Goal: Task Accomplishment & Management: Manage account settings

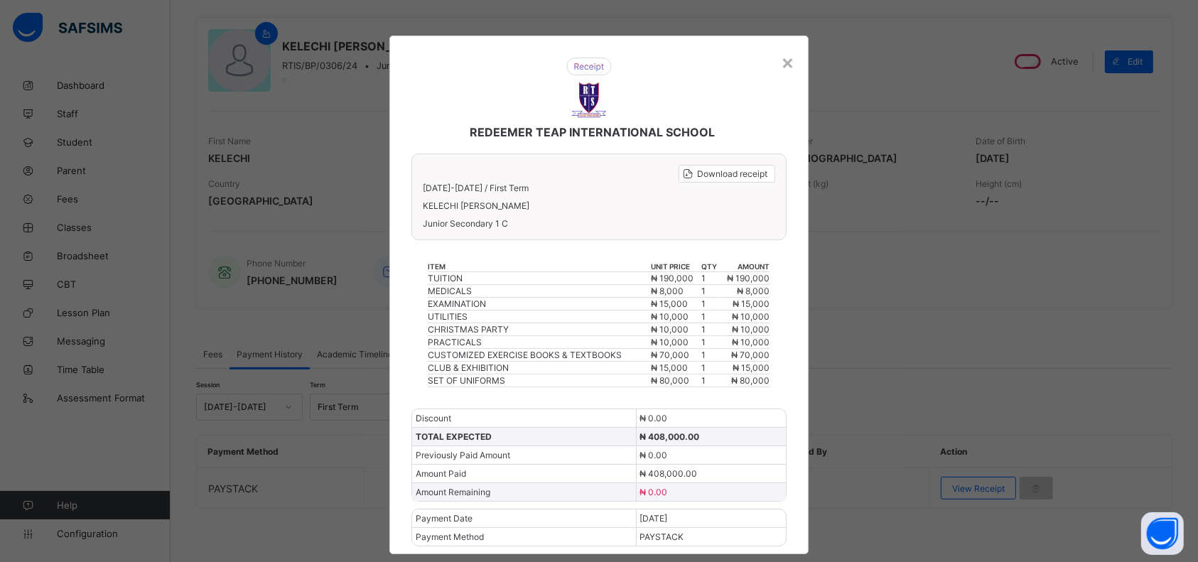
scroll to position [111, 0]
click at [786, 64] on div "×" at bounding box center [787, 62] width 13 height 24
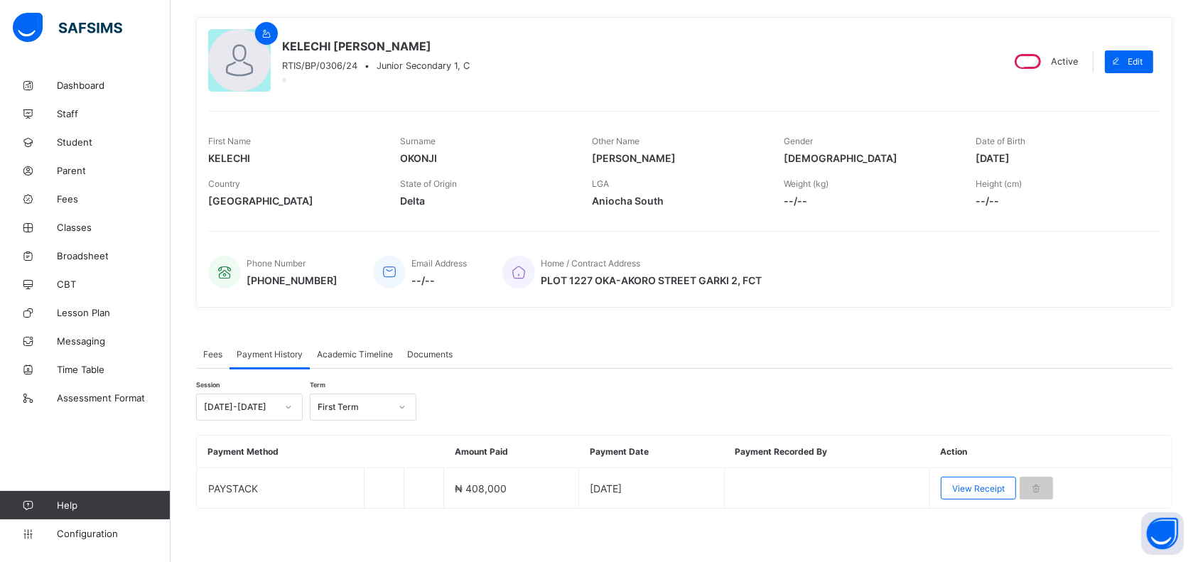
click at [67, 195] on span "Fees" at bounding box center [114, 198] width 114 height 11
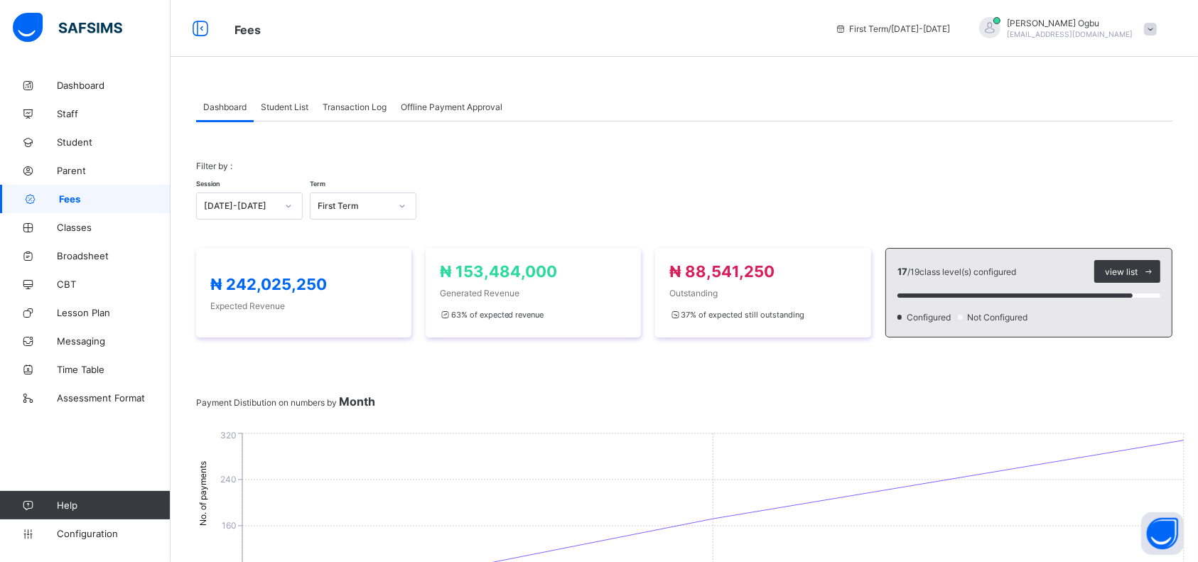
click at [67, 172] on span "Parent" at bounding box center [114, 170] width 114 height 11
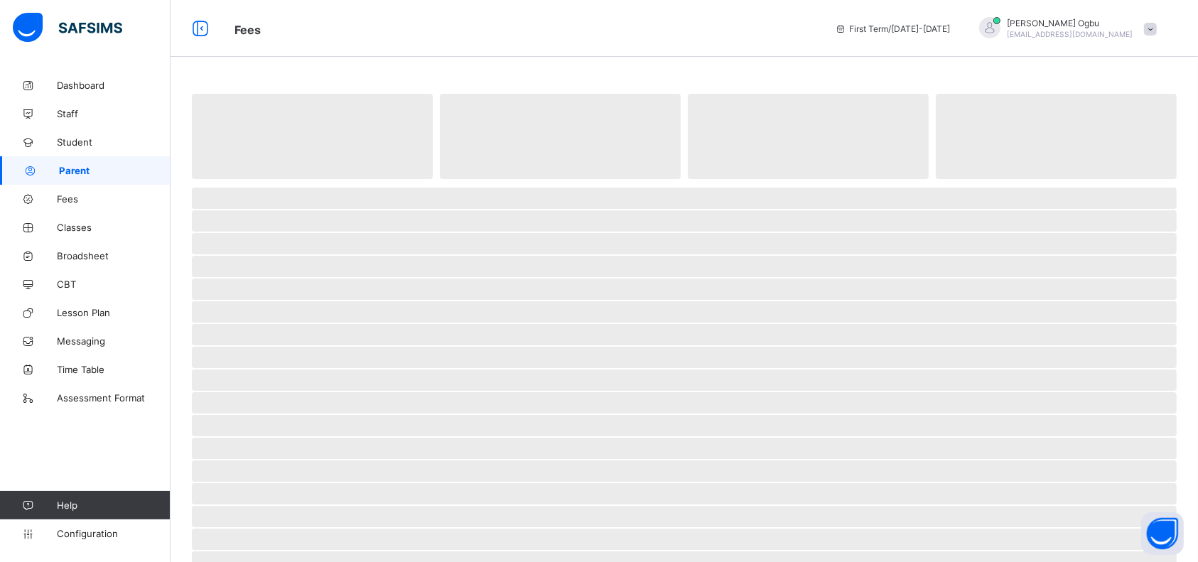
click at [74, 142] on span "Student" at bounding box center [114, 141] width 114 height 11
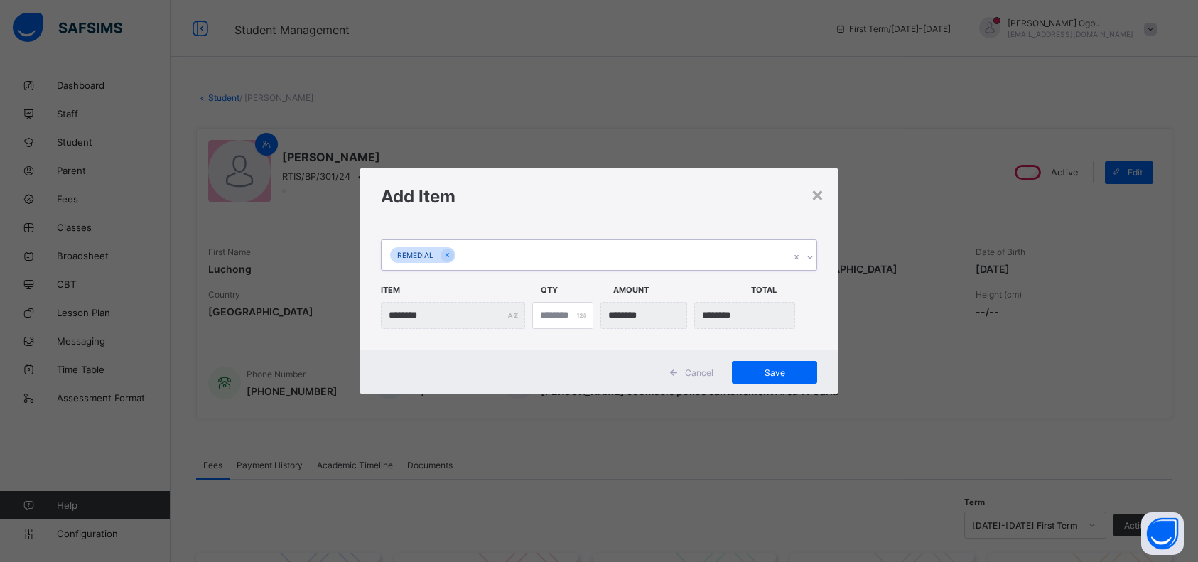
scroll to position [485, 0]
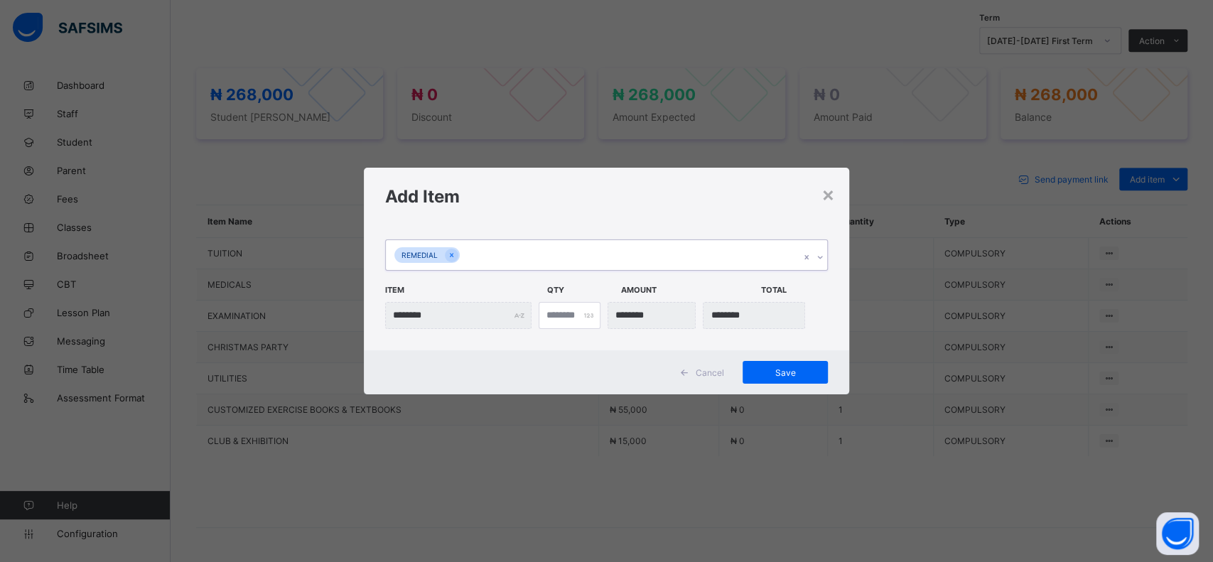
click at [788, 370] on span "Save" at bounding box center [785, 372] width 64 height 11
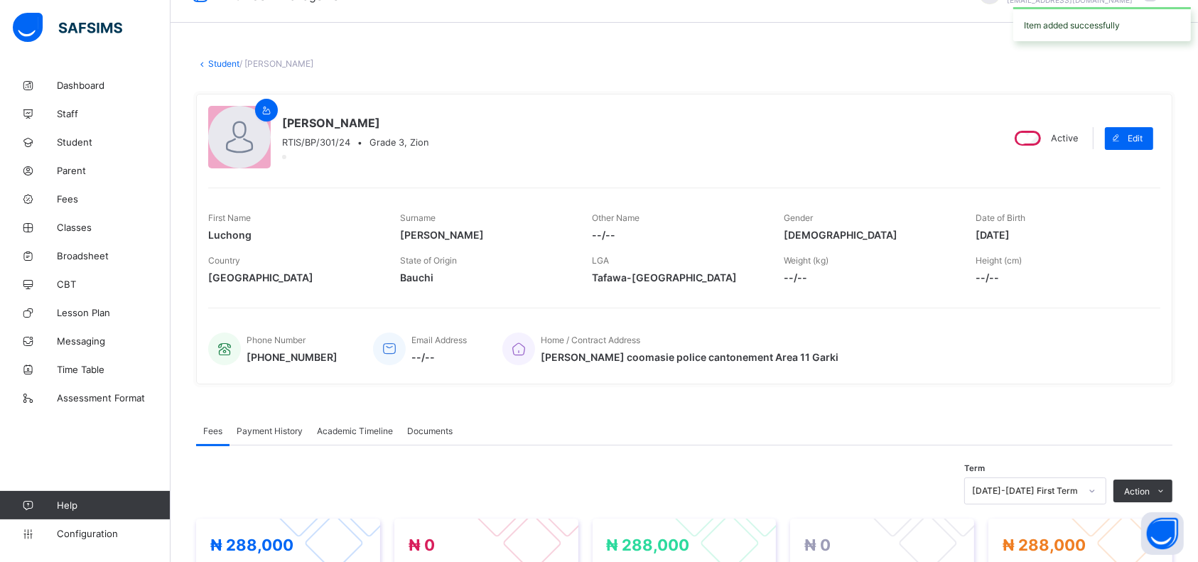
scroll to position [0, 0]
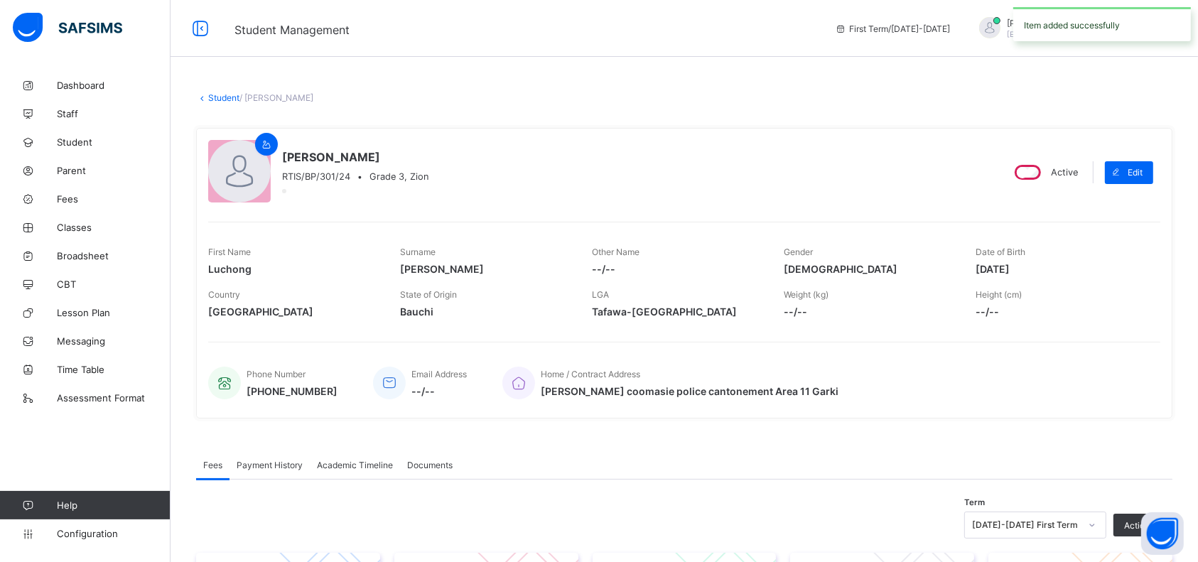
click at [220, 97] on link "Student" at bounding box center [223, 97] width 31 height 11
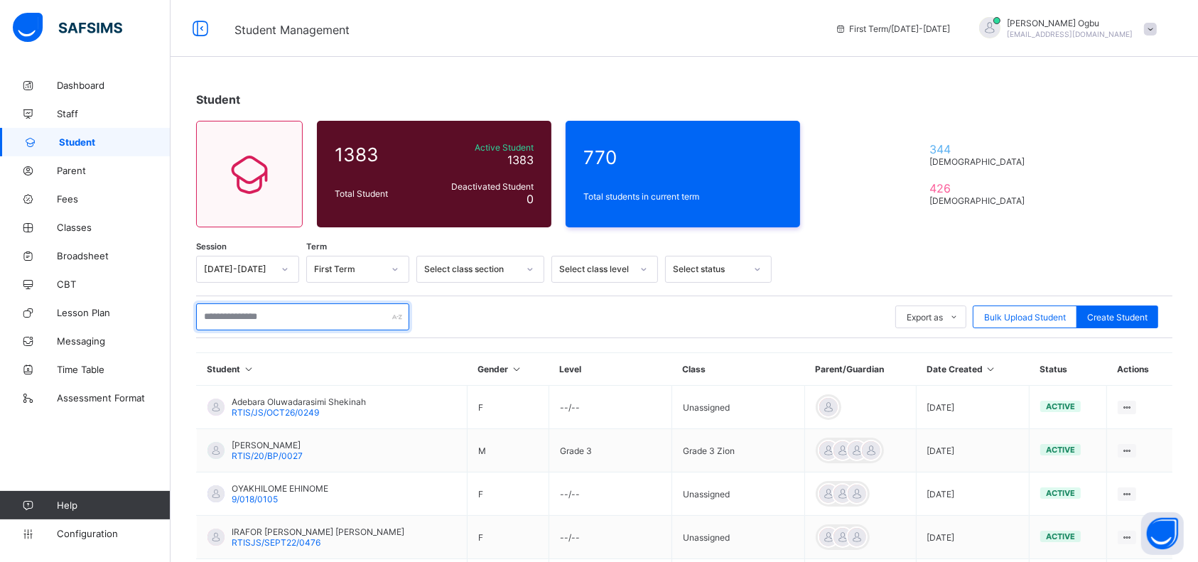
click at [335, 310] on input "text" at bounding box center [302, 316] width 213 height 27
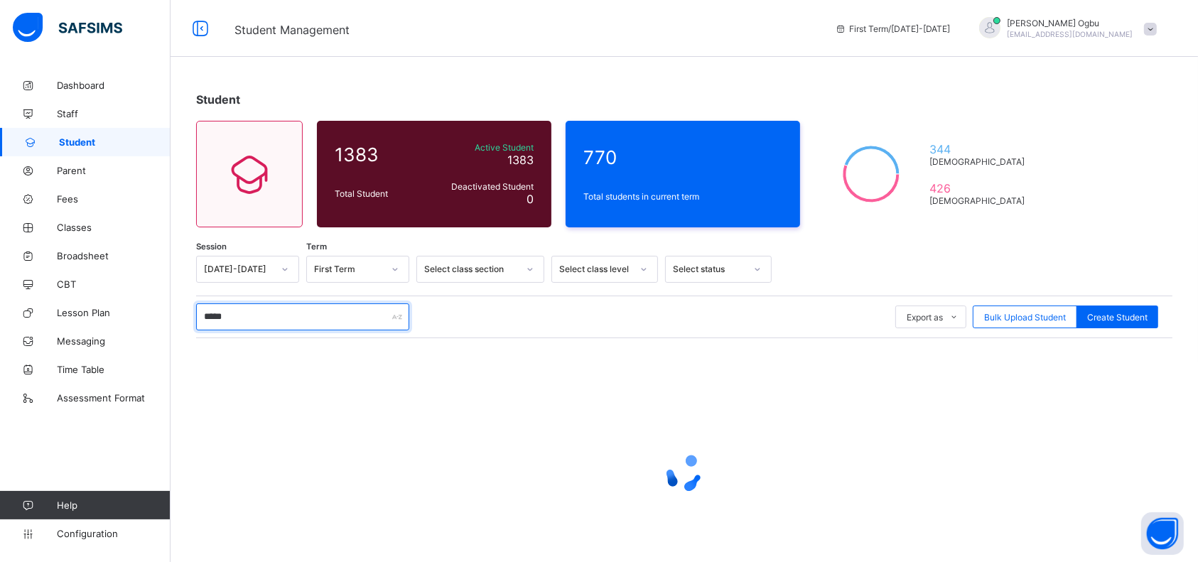
type input "******"
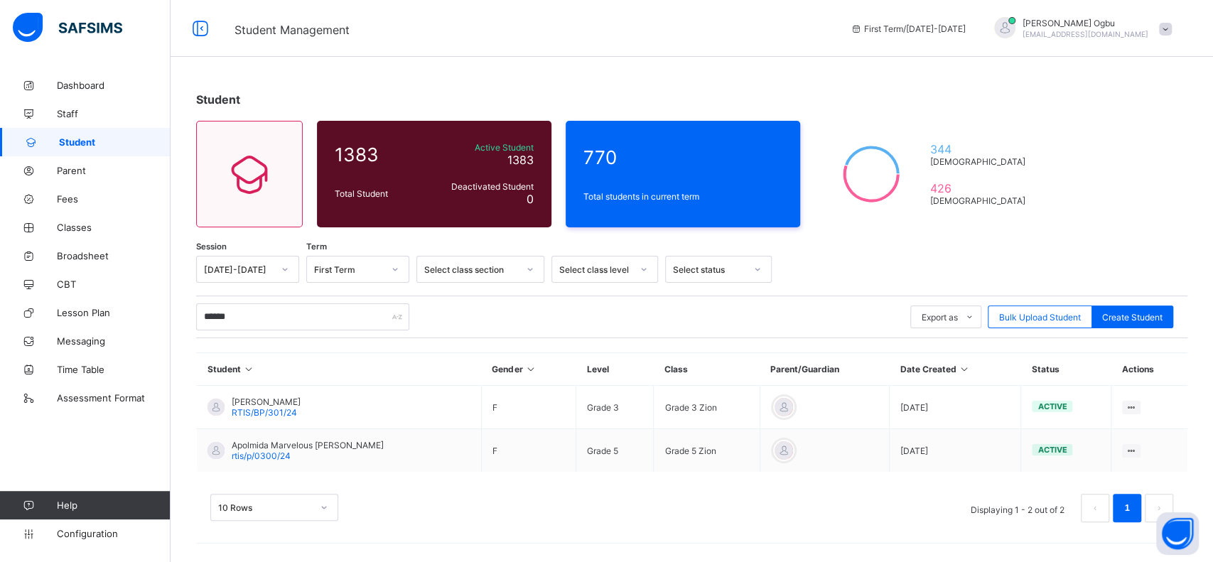
click at [245, 451] on span "rtis/p/0300/24" at bounding box center [261, 455] width 59 height 11
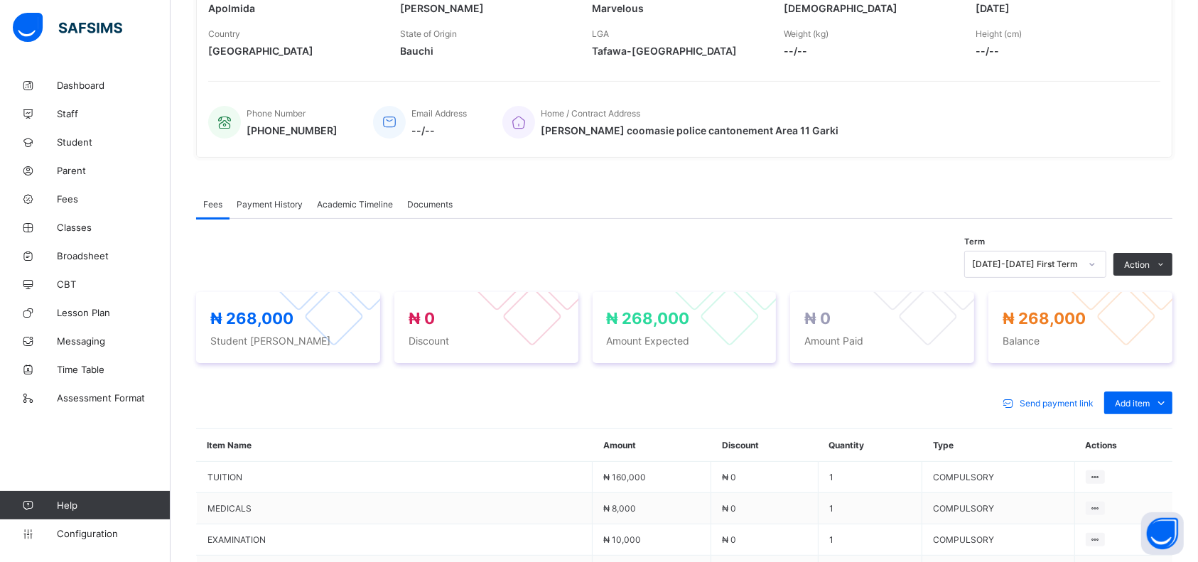
scroll to position [267, 0]
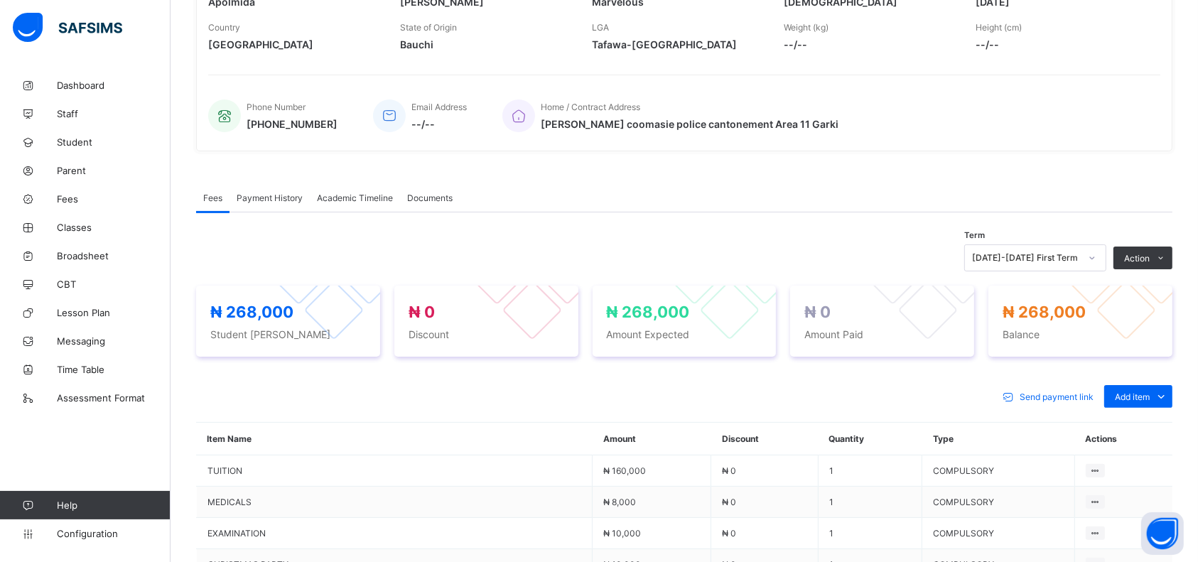
click at [1150, 392] on span "Add item" at bounding box center [1132, 396] width 35 height 11
click at [0, 0] on ul "Optional items Special bill" at bounding box center [0, 0] width 0 height 0
click at [0, 0] on div "Optional items" at bounding box center [0, 0] width 0 height 0
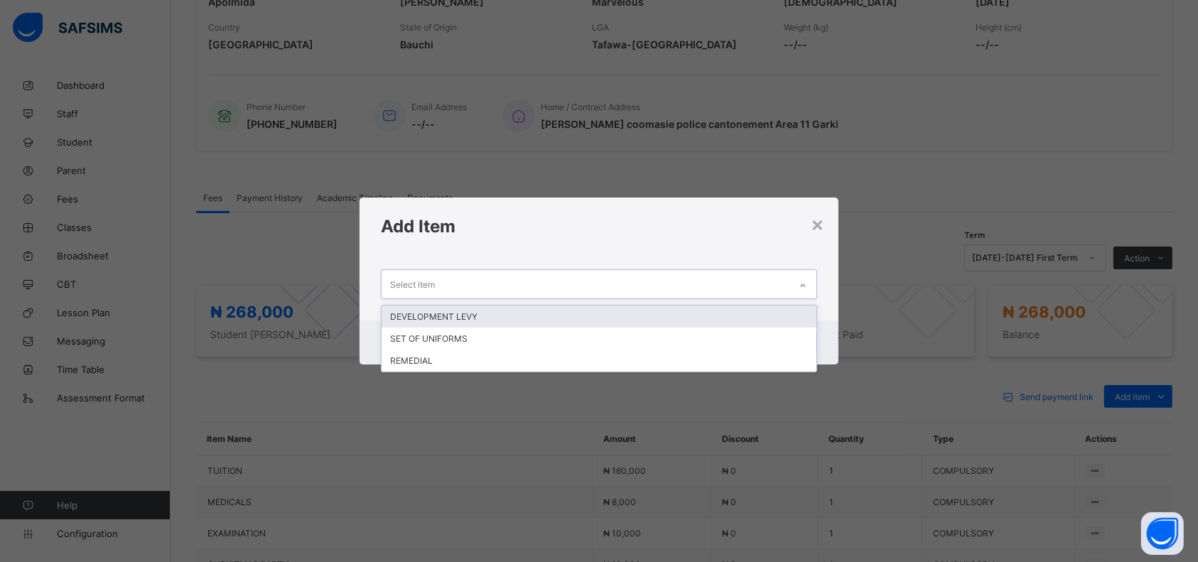
click at [439, 358] on div "REMEDIAL" at bounding box center [599, 361] width 435 height 22
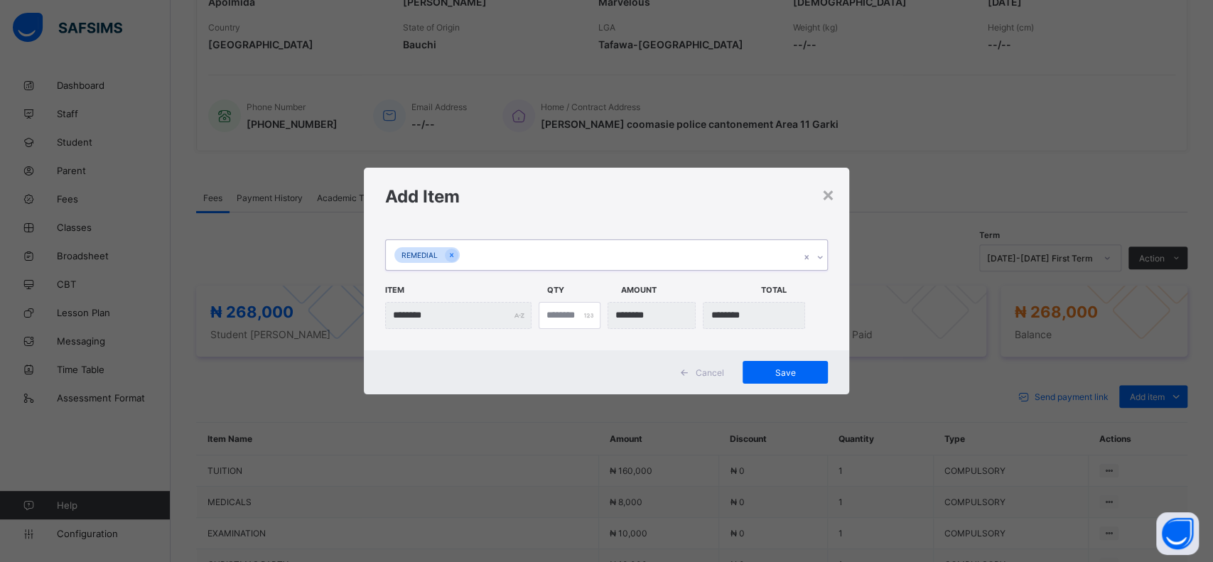
click at [774, 382] on div "Save" at bounding box center [784, 372] width 85 height 23
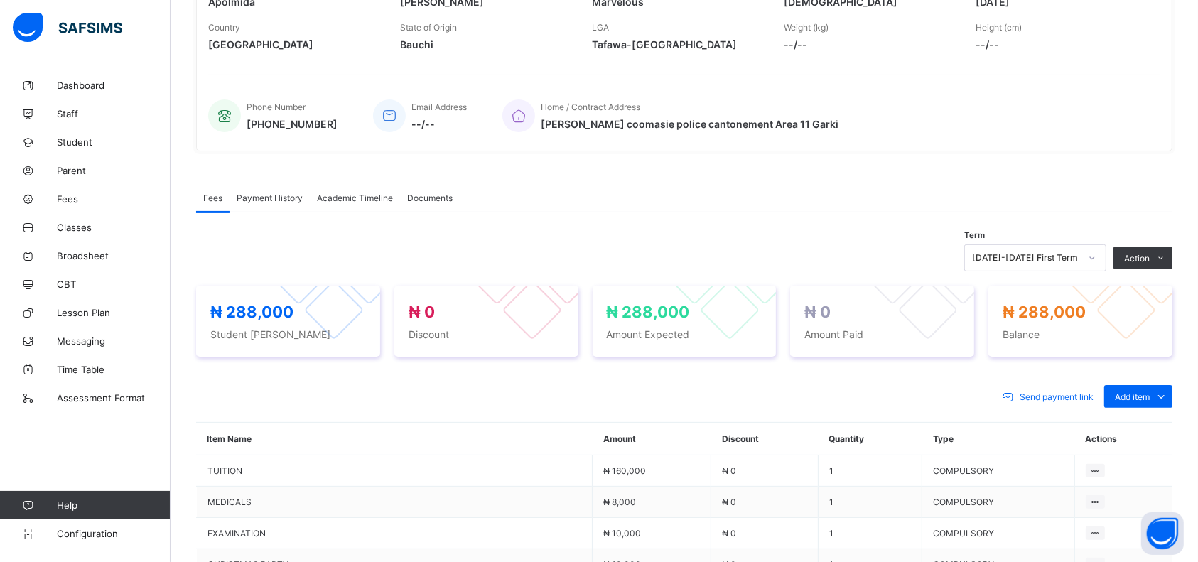
click at [57, 195] on span "Fees" at bounding box center [114, 198] width 114 height 11
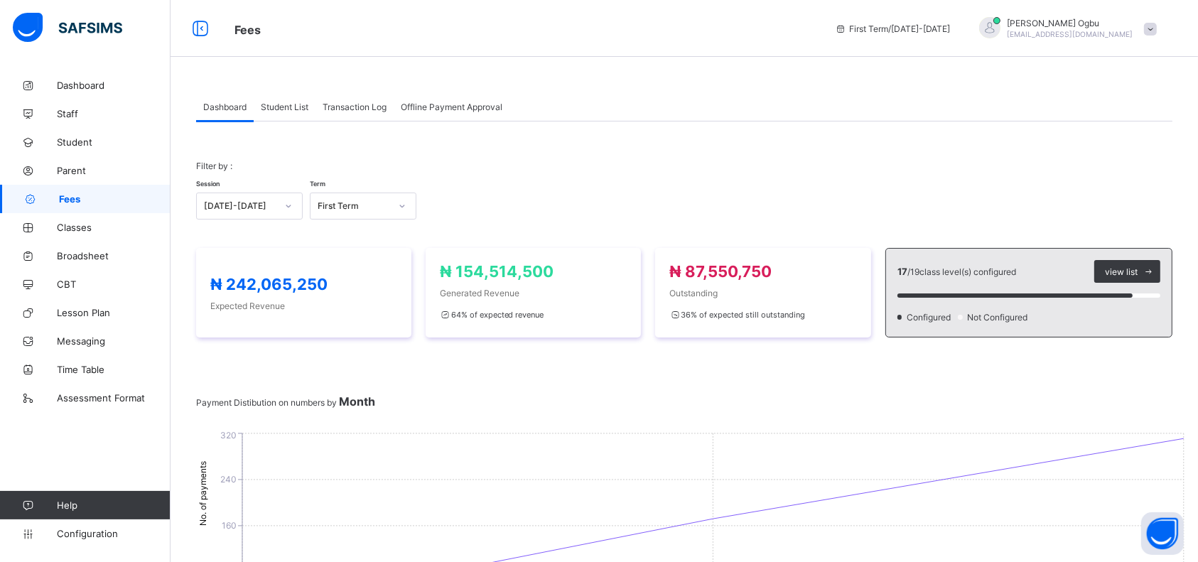
click at [276, 111] on span "Student List" at bounding box center [285, 107] width 48 height 11
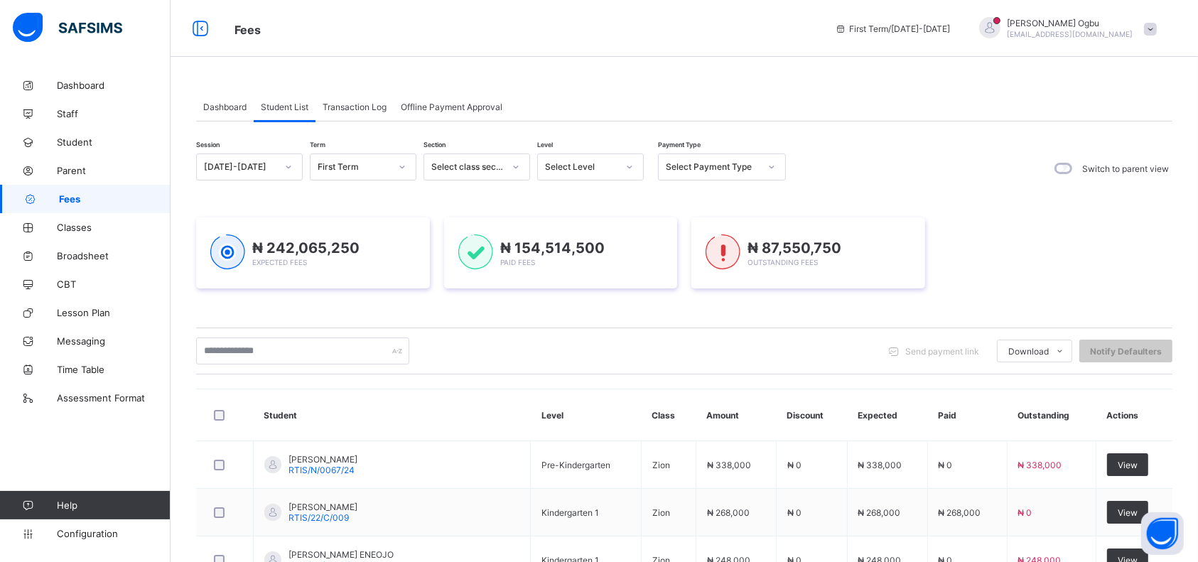
click at [703, 158] on div "Select Payment Type" at bounding box center [708, 167] width 99 height 20
click at [677, 200] on div "Full" at bounding box center [722, 198] width 126 height 22
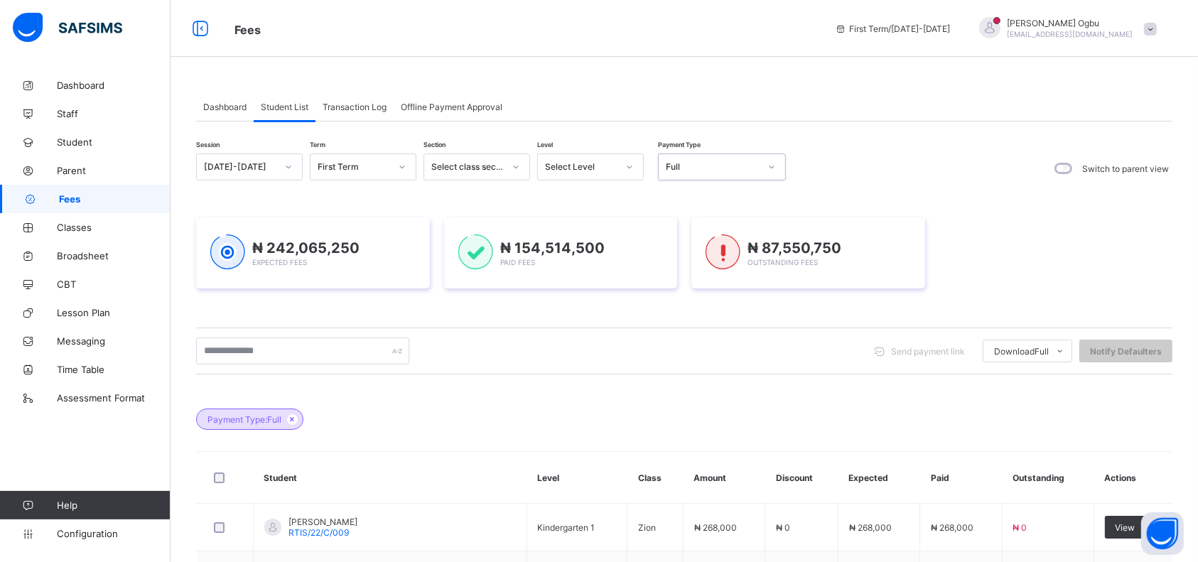
click at [79, 138] on span "Student" at bounding box center [114, 141] width 114 height 11
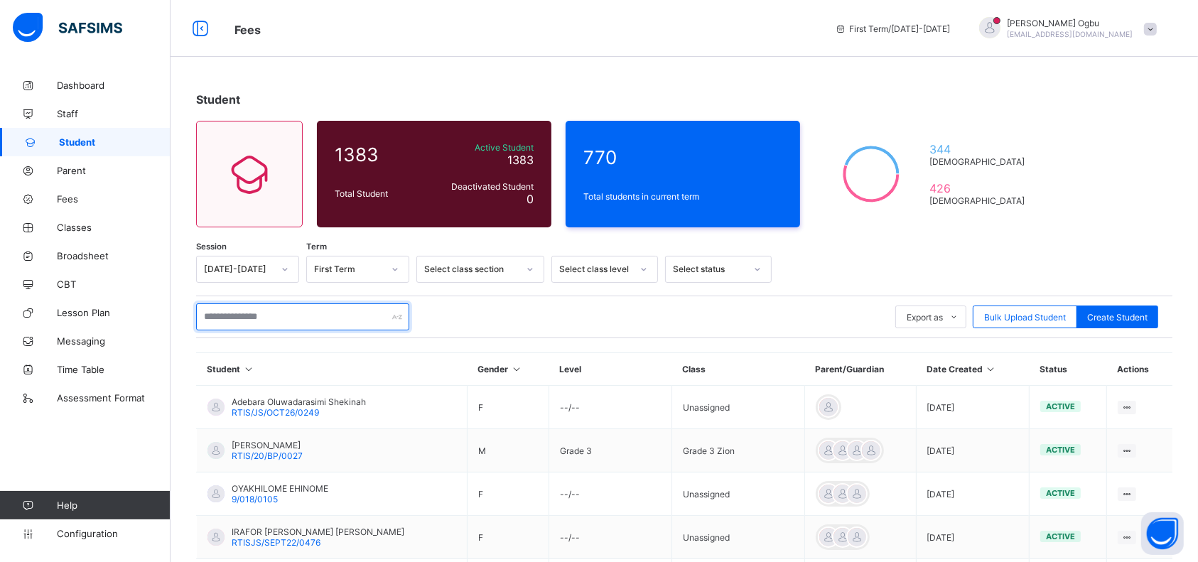
click at [301, 312] on input "text" at bounding box center [302, 316] width 213 height 27
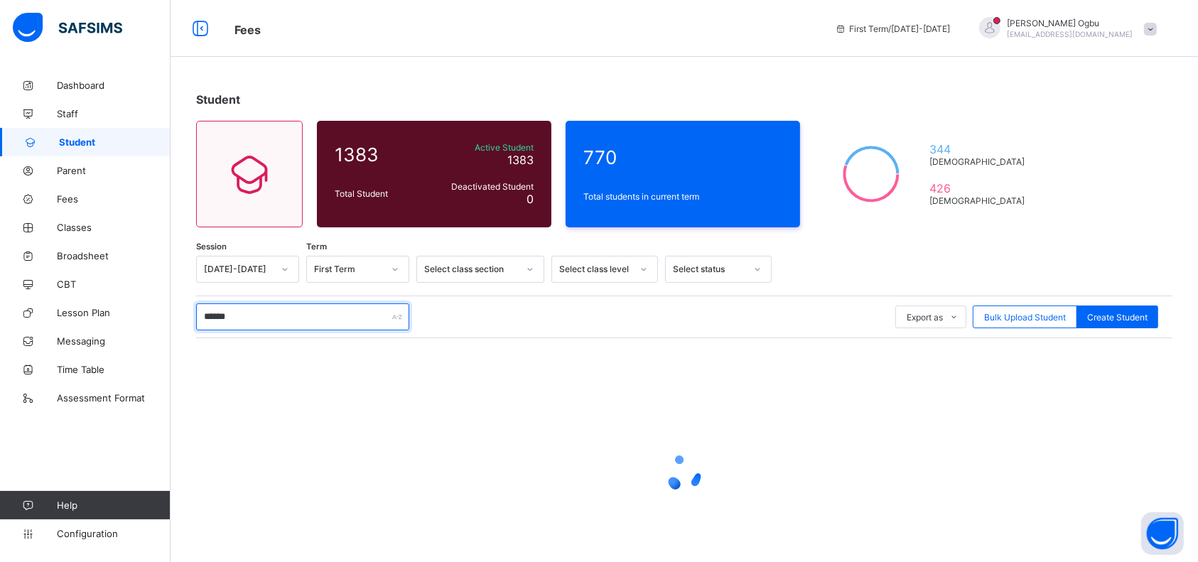
type input "********"
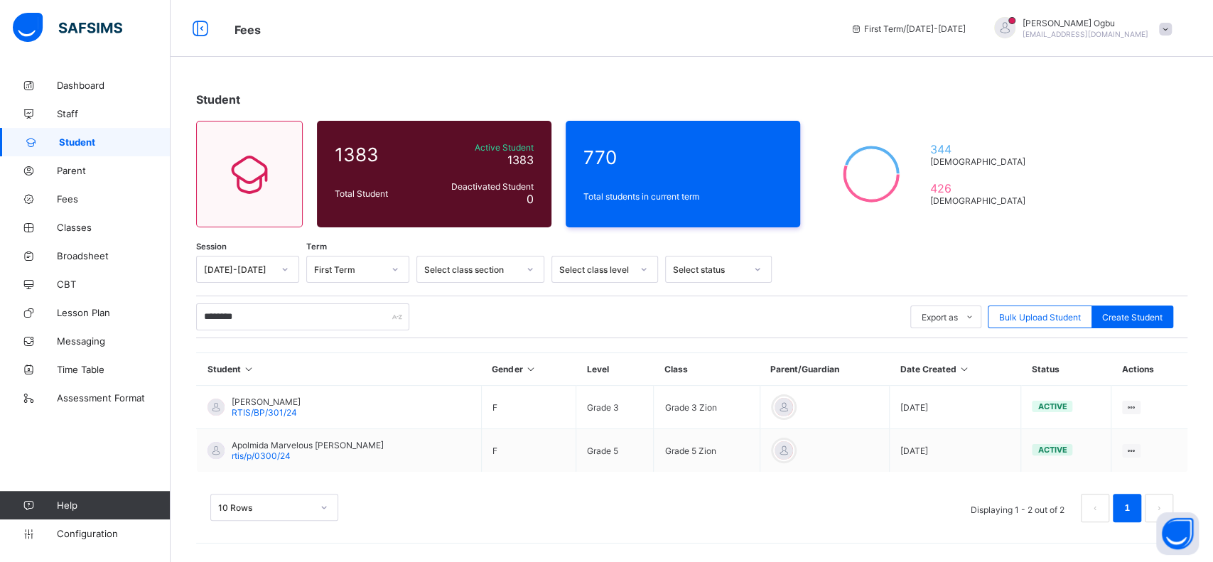
click at [273, 398] on span "Luchong Theophilus" at bounding box center [266, 401] width 69 height 11
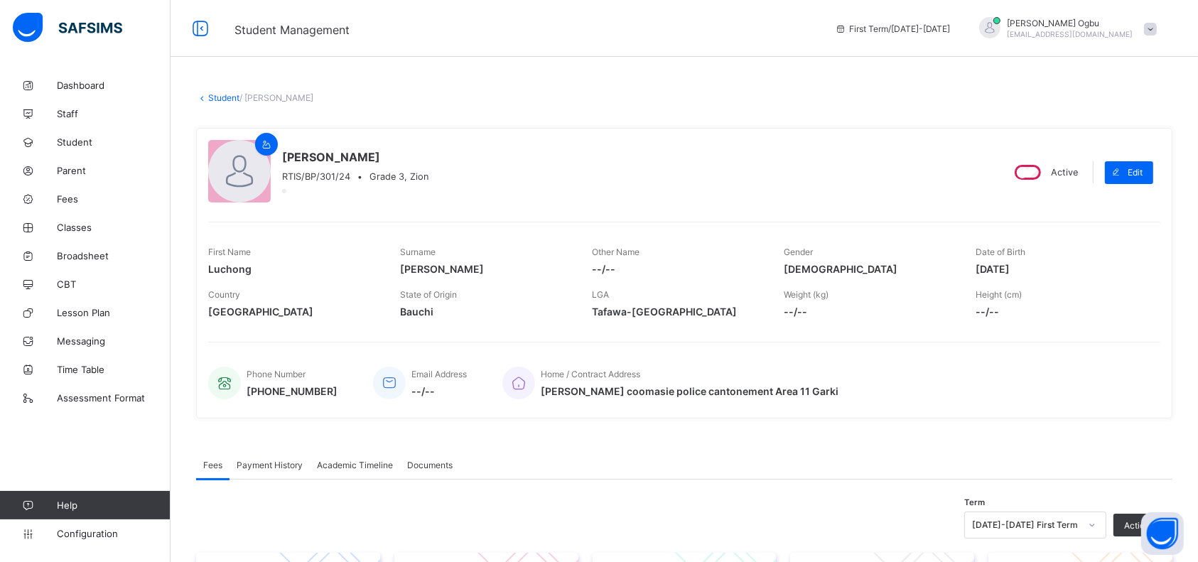
click at [266, 472] on div "Payment History" at bounding box center [269, 464] width 80 height 28
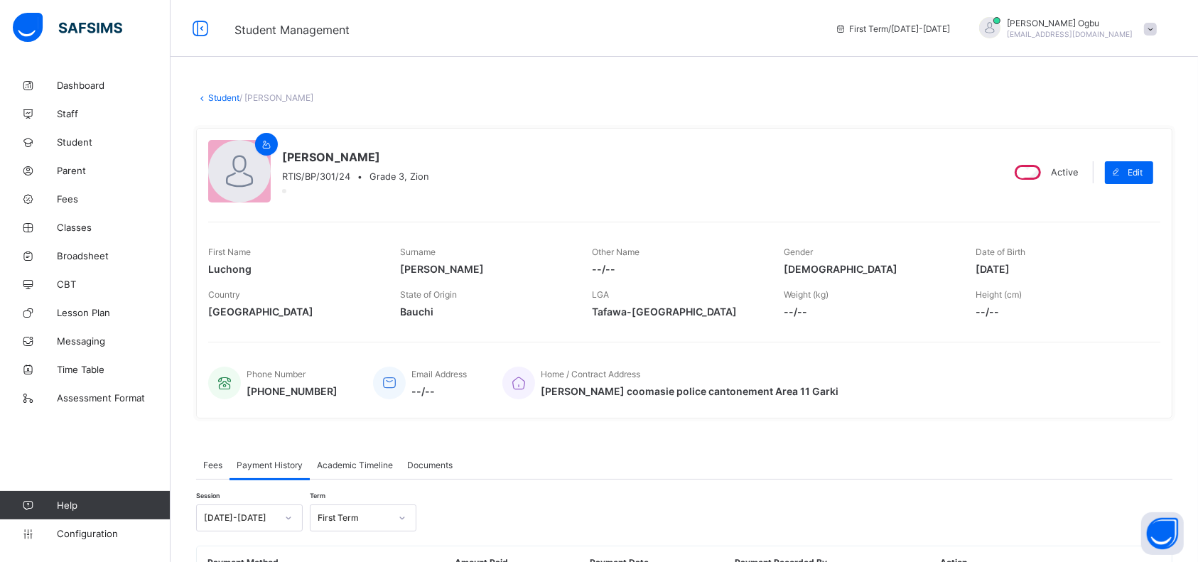
scroll to position [111, 0]
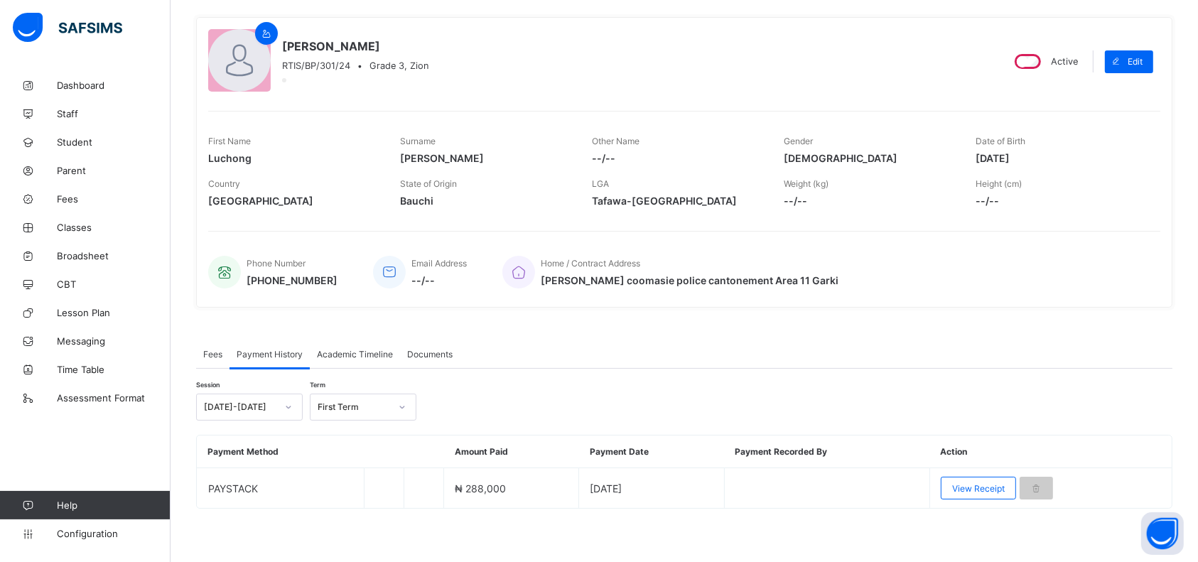
click at [980, 483] on span "View Receipt" at bounding box center [978, 488] width 53 height 11
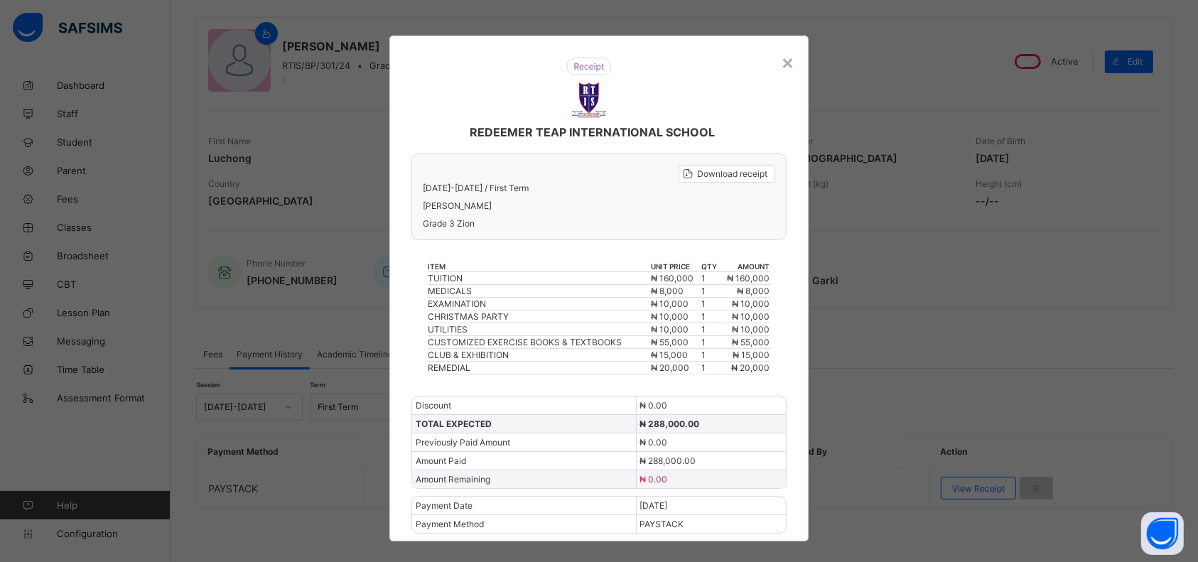
click at [785, 65] on div "×" at bounding box center [787, 62] width 13 height 24
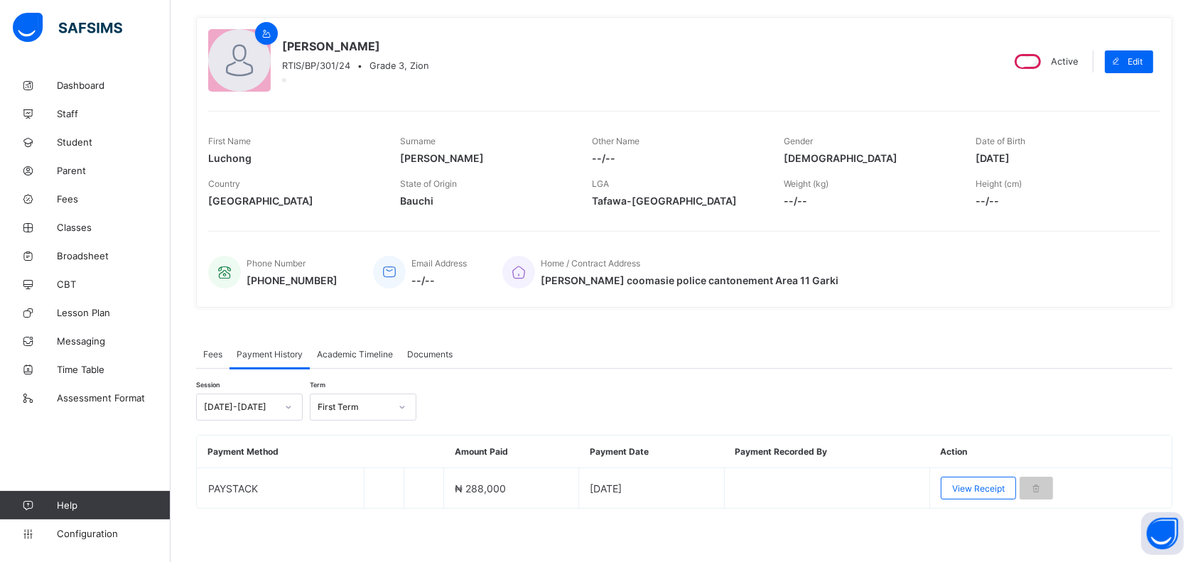
click at [618, 155] on span "--/--" at bounding box center [677, 158] width 171 height 12
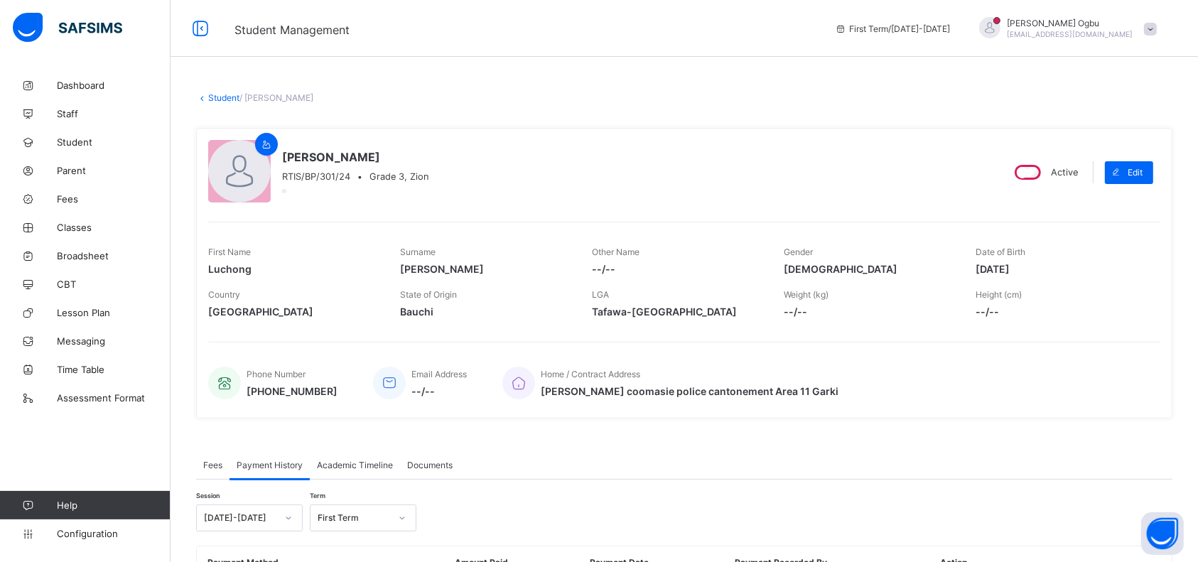
scroll to position [1, 0]
click at [217, 92] on link "Student" at bounding box center [223, 96] width 31 height 11
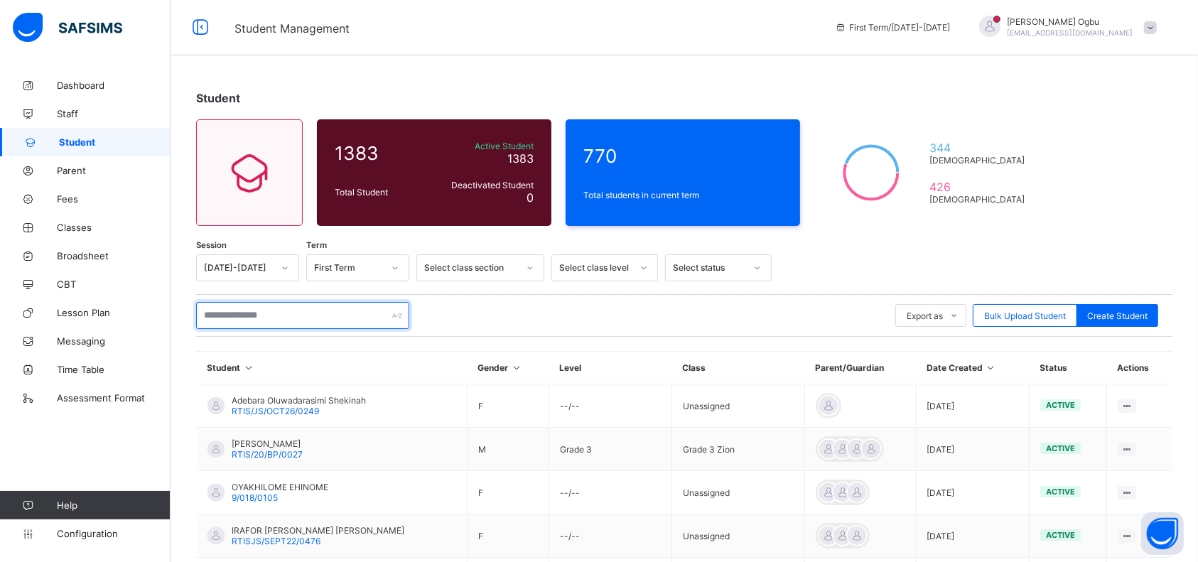
click at [264, 310] on input "text" at bounding box center [302, 315] width 213 height 27
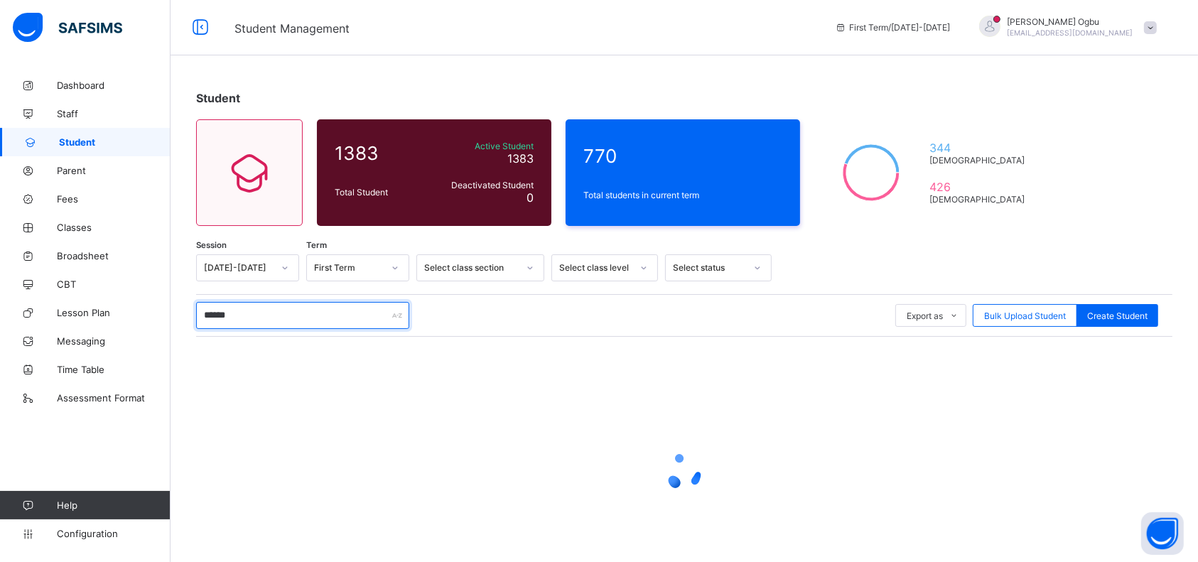
type input "********"
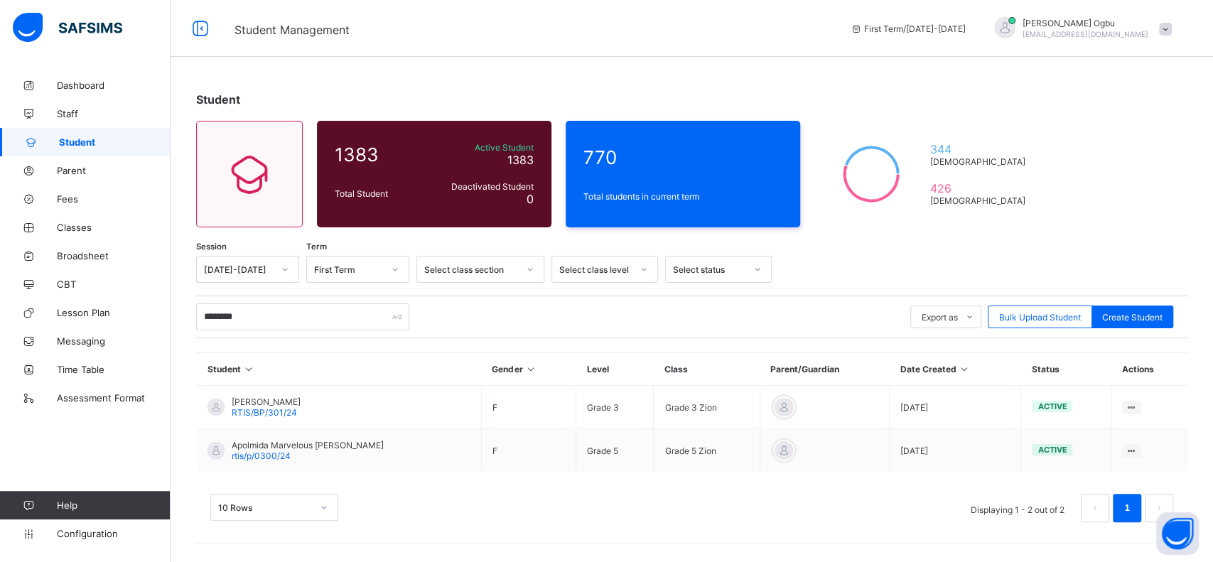
click at [266, 456] on span "rtis/p/0300/24" at bounding box center [261, 455] width 59 height 11
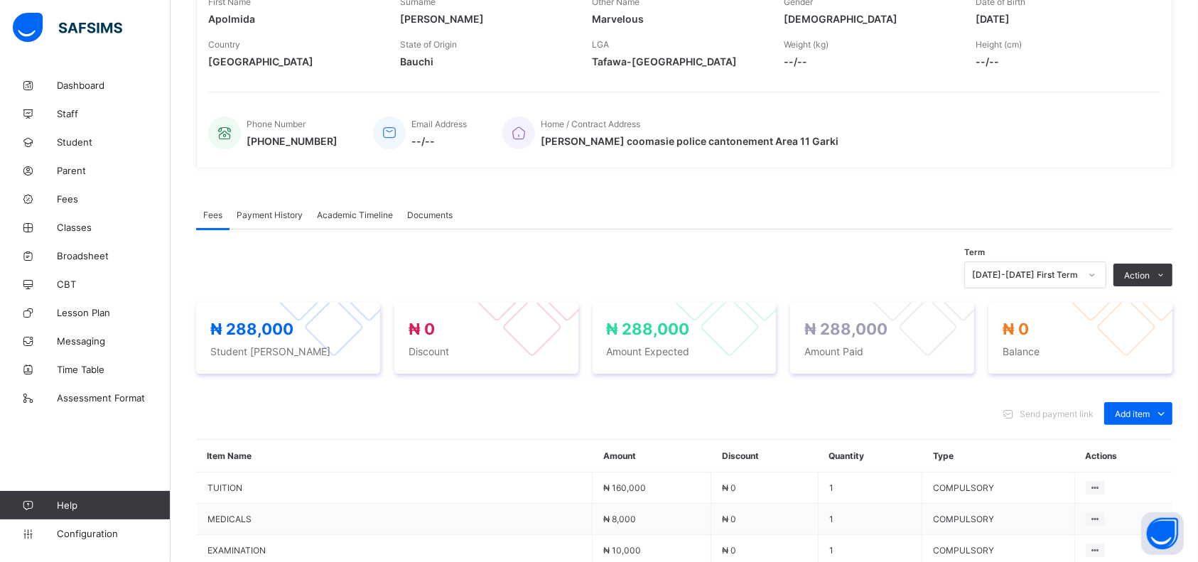
click at [266, 214] on span "Payment History" at bounding box center [270, 215] width 66 height 11
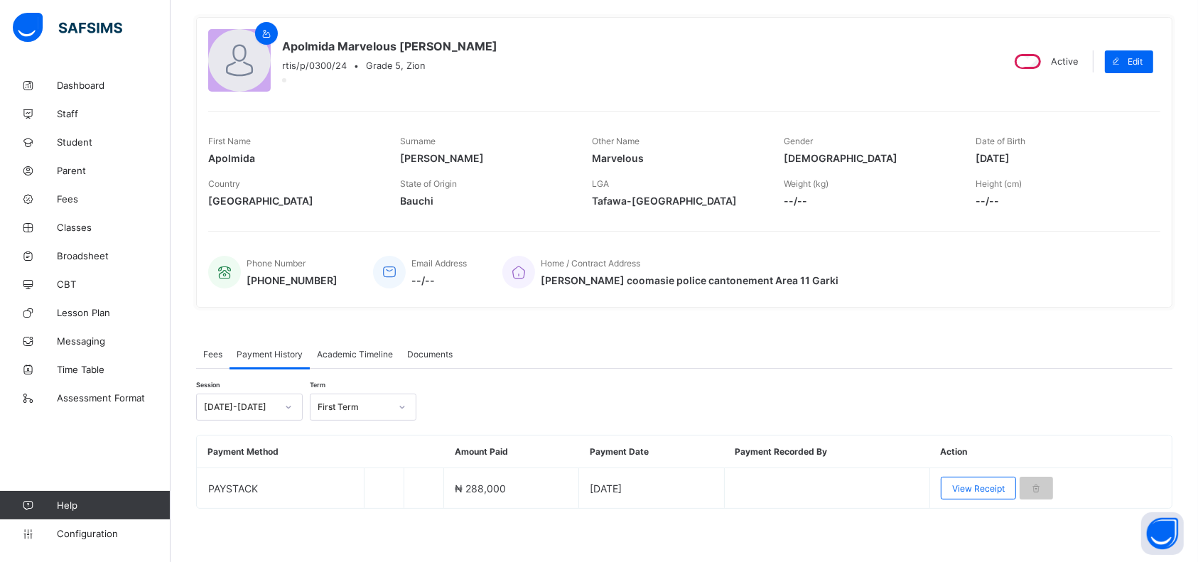
click at [929, 492] on td at bounding box center [826, 488] width 205 height 40
click at [975, 485] on span "View Receipt" at bounding box center [978, 488] width 53 height 11
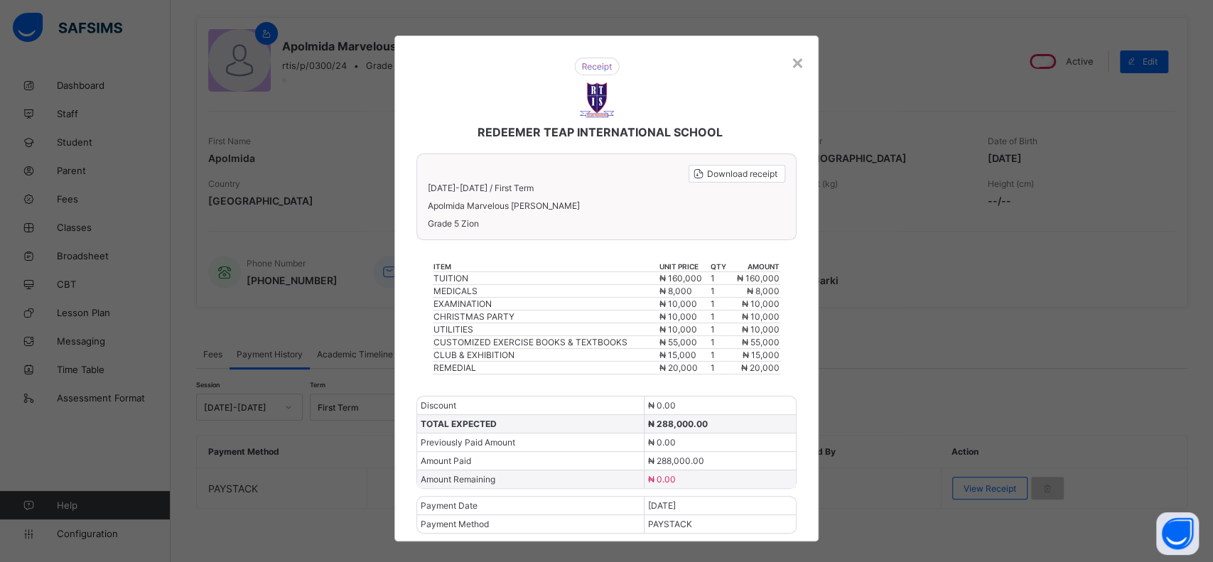
click at [795, 67] on div "×" at bounding box center [797, 62] width 13 height 24
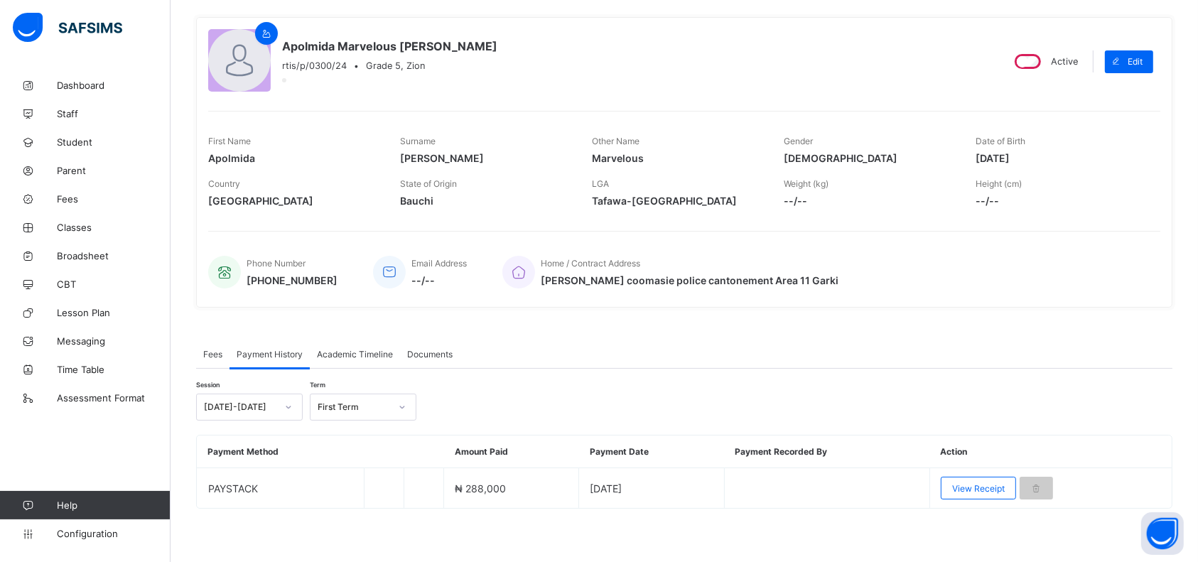
click at [78, 171] on span "Parent" at bounding box center [114, 170] width 114 height 11
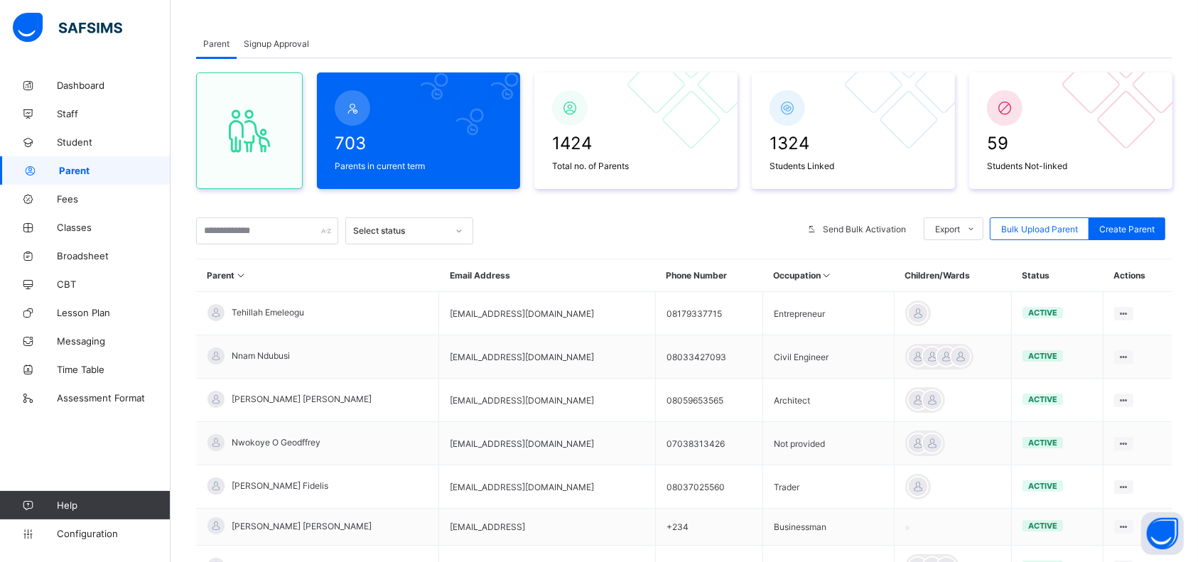
scroll to position [111, 0]
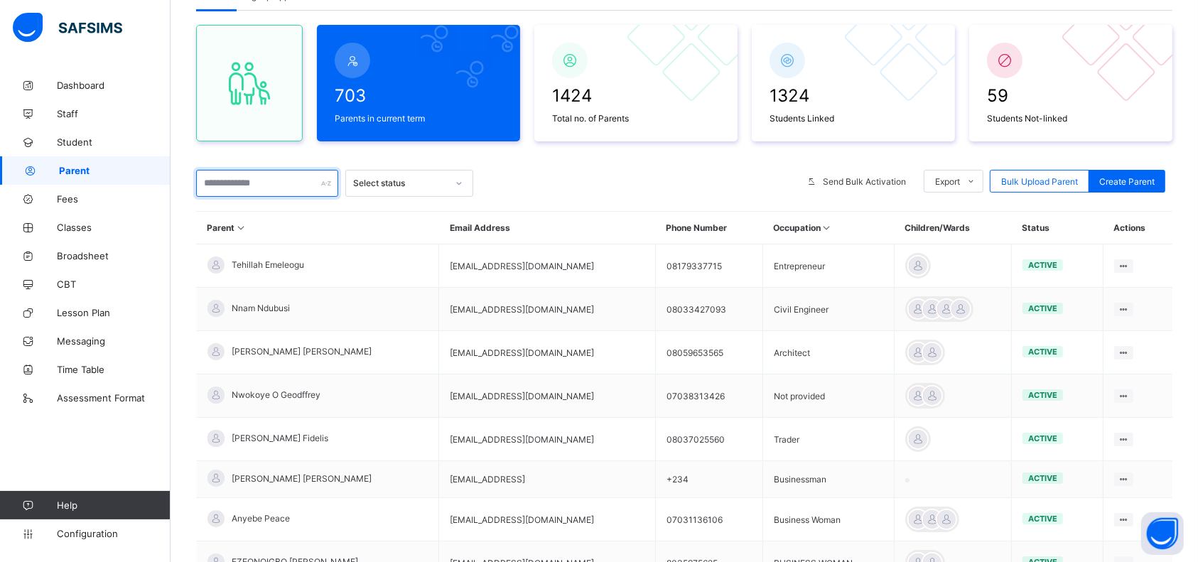
click at [283, 185] on input "text" at bounding box center [267, 183] width 142 height 27
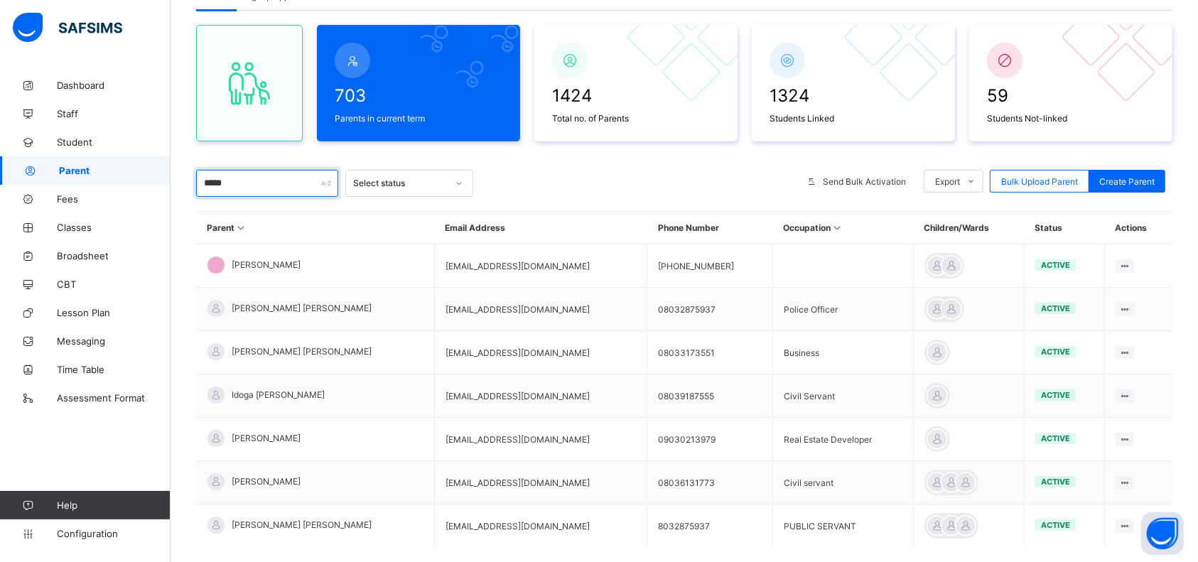
type input "*****"
click at [0, 0] on div "Resend Activation Link" at bounding box center [0, 0] width 0 height 0
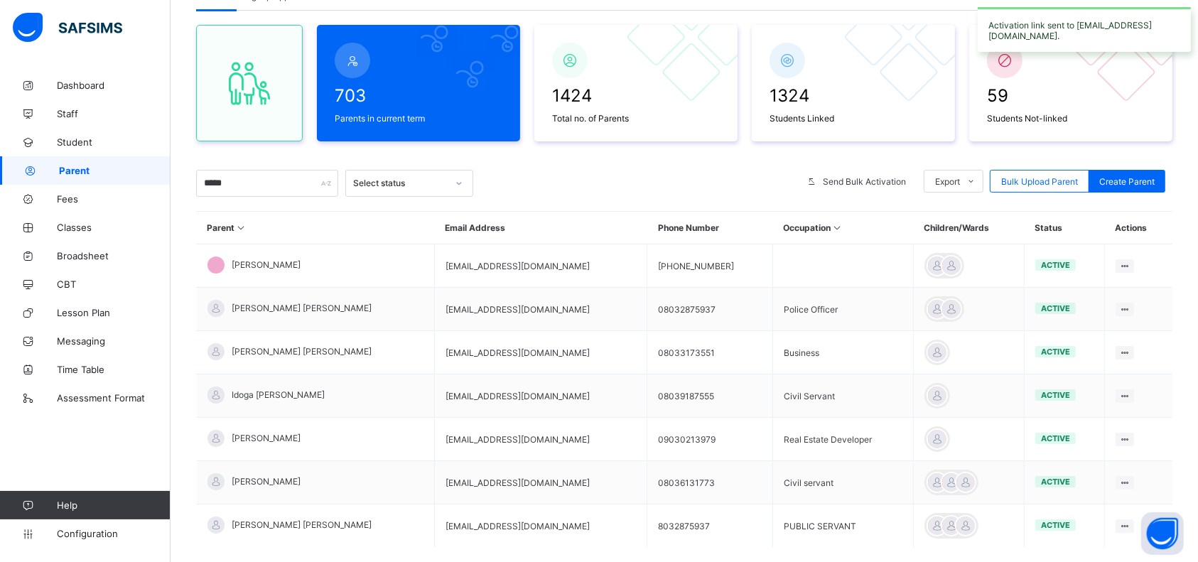
click at [0, 0] on div "Resend Activation Link" at bounding box center [0, 0] width 0 height 0
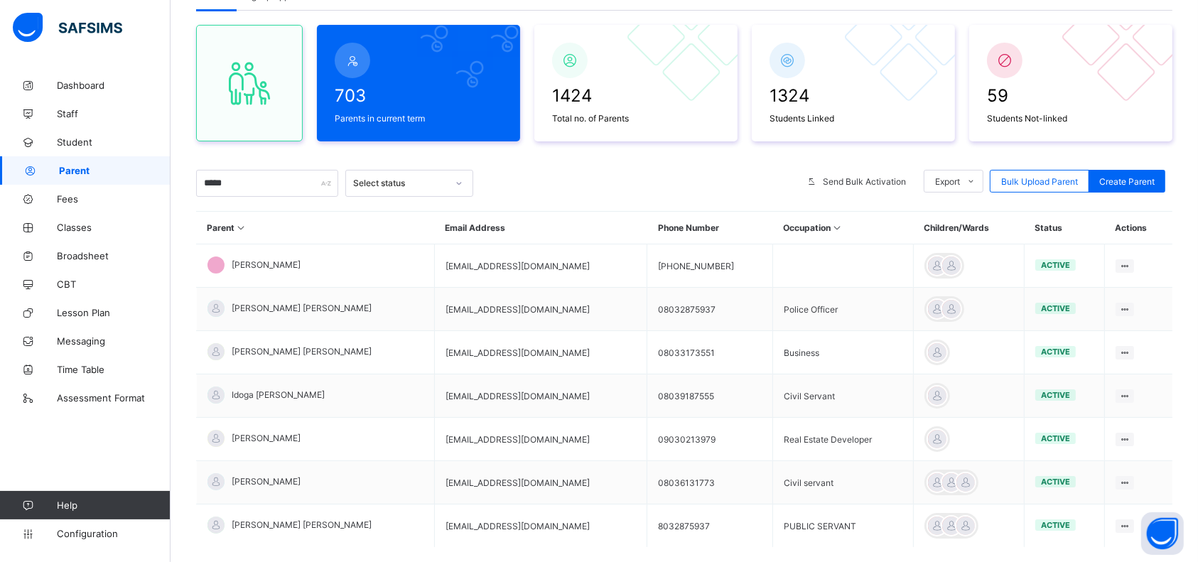
click at [0, 0] on div "Change Email" at bounding box center [0, 0] width 0 height 0
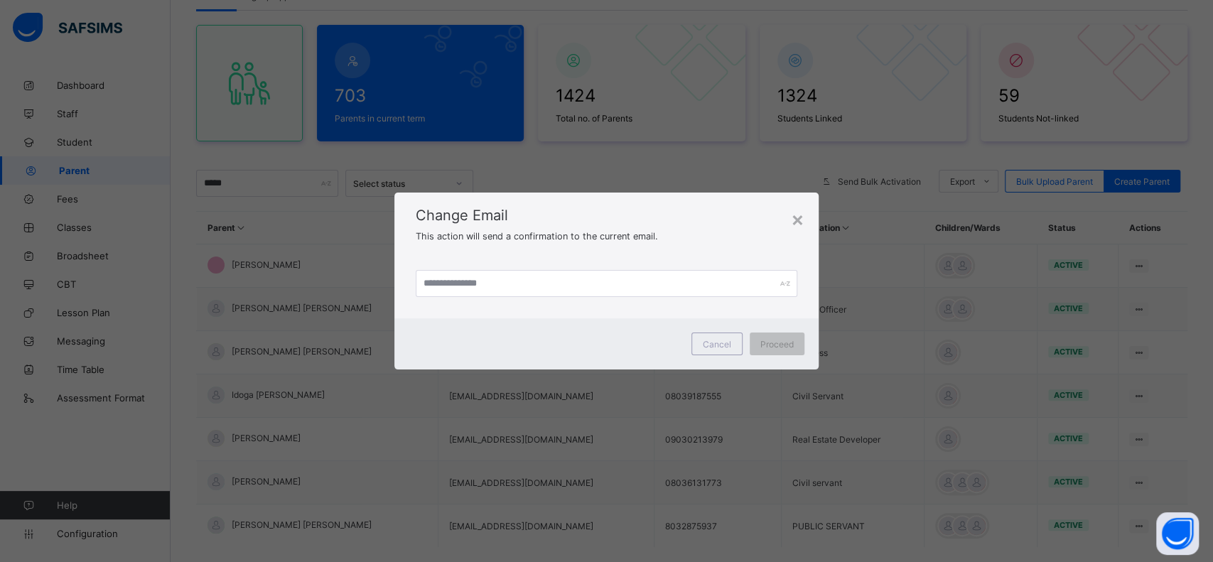
drag, startPoint x: 570, startPoint y: 214, endPoint x: 580, endPoint y: 169, distance: 45.9
click at [580, 169] on div "× Change Email This action will send a confirmation to the current email. Cance…" at bounding box center [606, 281] width 1213 height 562
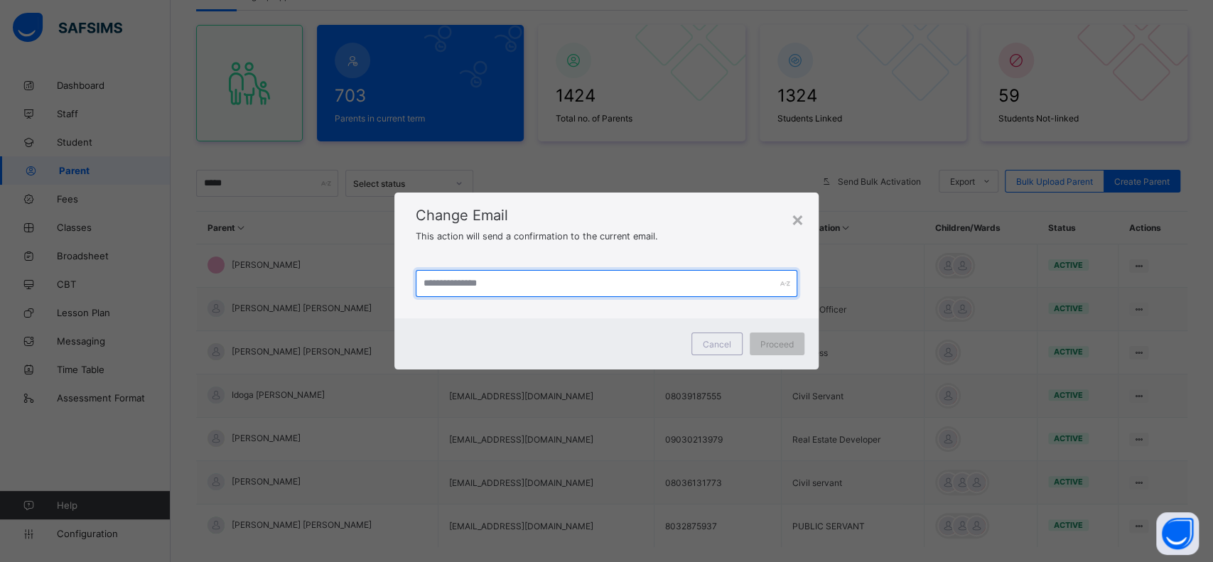
click at [532, 285] on input "text" at bounding box center [607, 283] width 382 height 27
click at [485, 283] on input "**********" at bounding box center [607, 283] width 382 height 27
type input "**********"
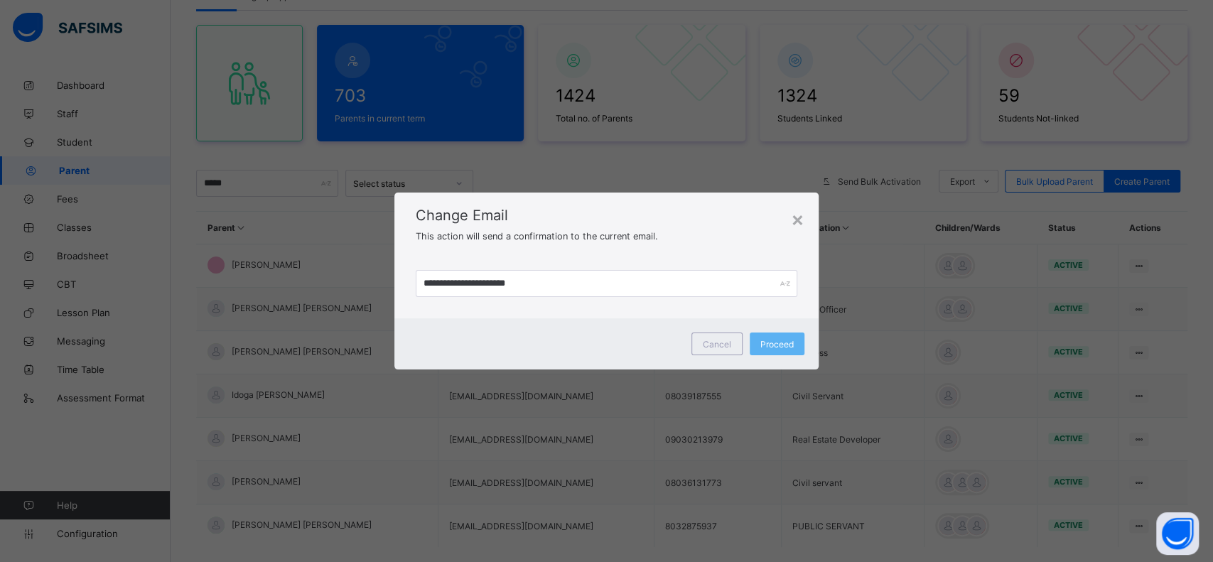
click at [773, 341] on span "Proceed" at bounding box center [776, 344] width 33 height 11
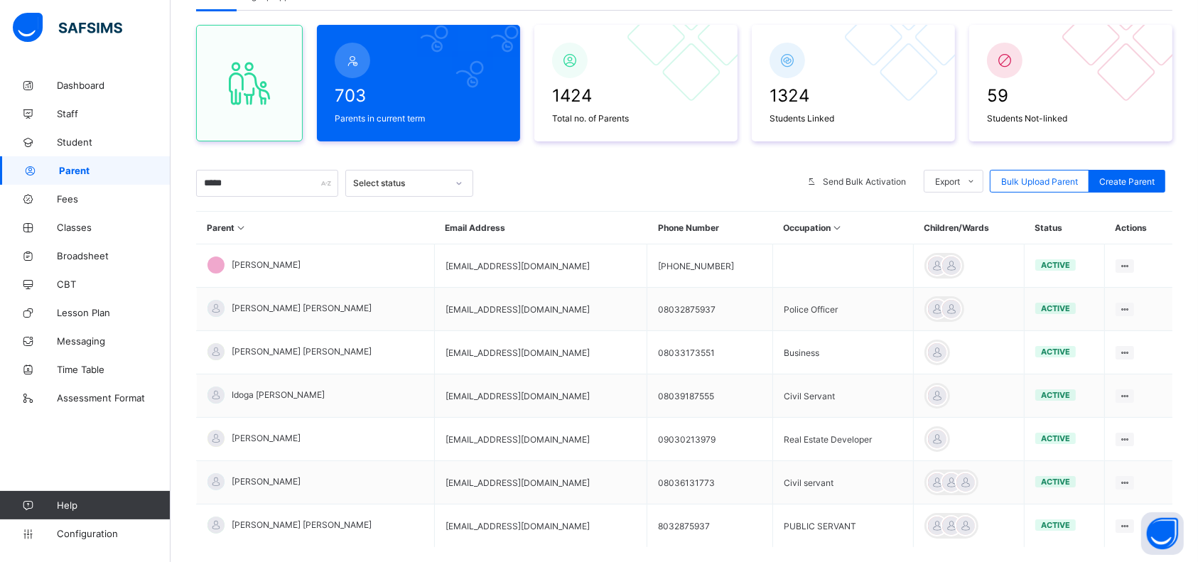
click at [0, 0] on div "Reset Password" at bounding box center [0, 0] width 0 height 0
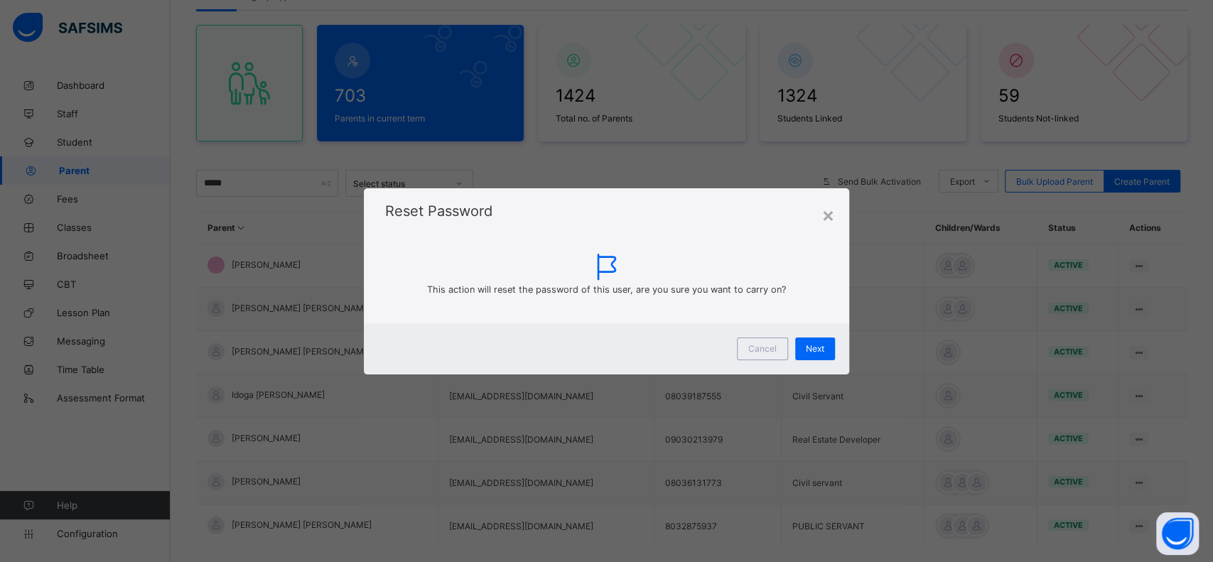
click at [818, 348] on span "Next" at bounding box center [815, 348] width 18 height 11
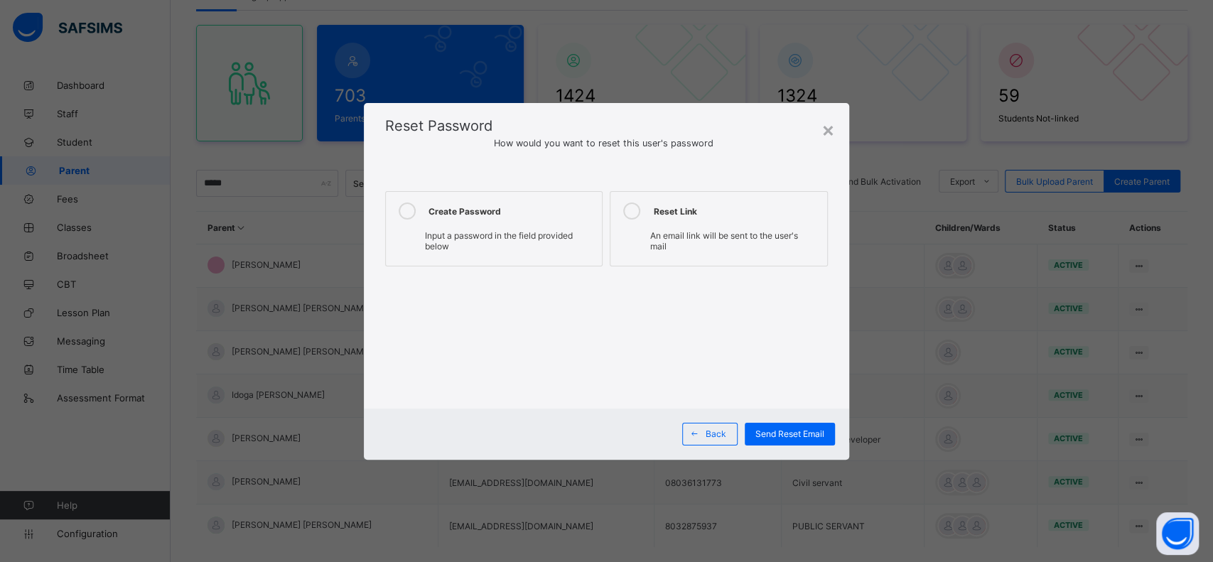
click at [457, 238] on span "Input a password in the field provided below" at bounding box center [499, 240] width 148 height 21
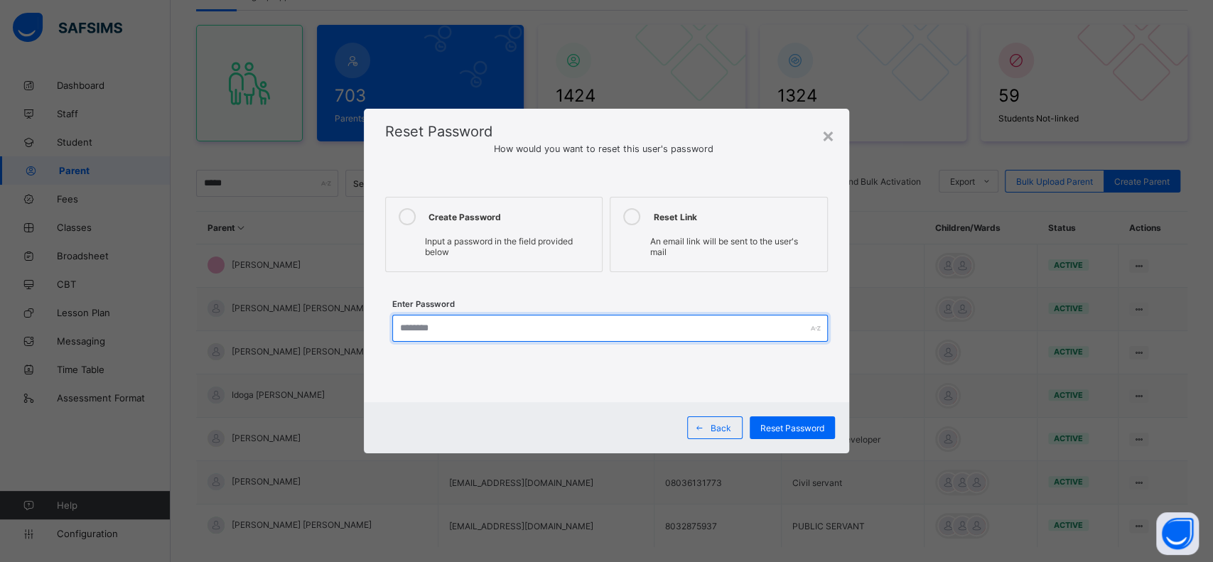
click at [429, 330] on input "text" at bounding box center [610, 328] width 436 height 27
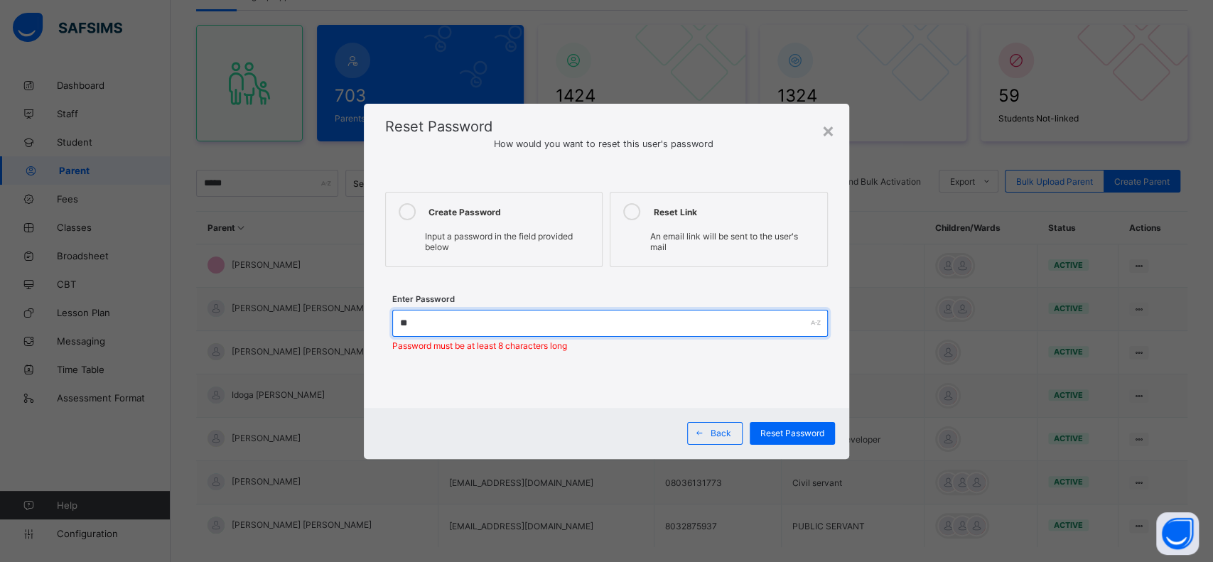
type input "*********"
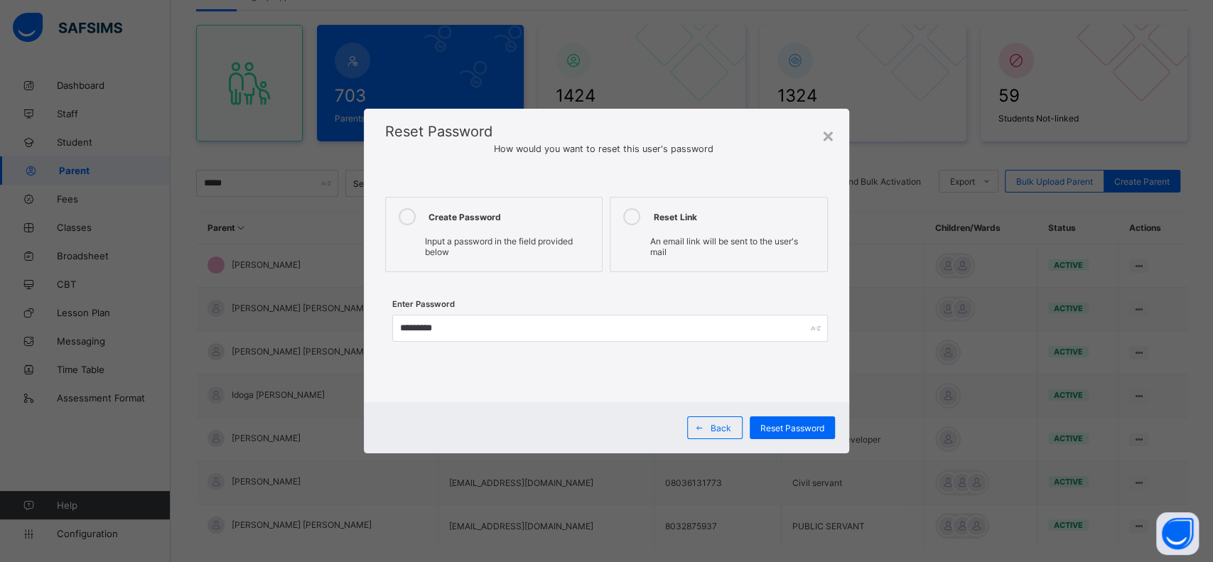
click at [770, 426] on span "Reset Password" at bounding box center [792, 428] width 64 height 11
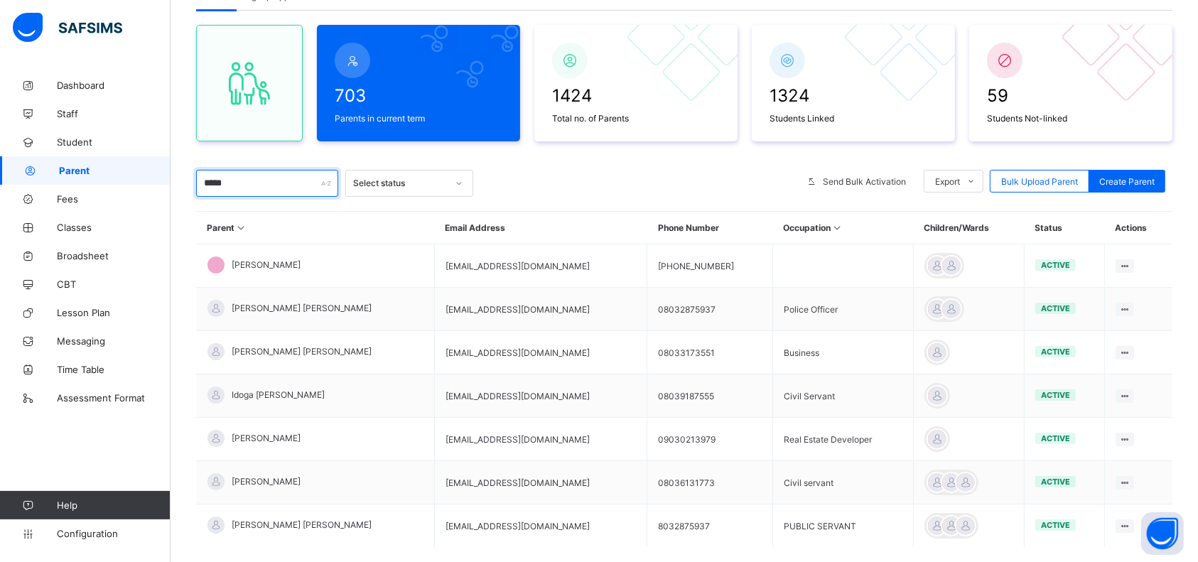
click at [257, 190] on input "*****" at bounding box center [267, 183] width 142 height 27
type input "*"
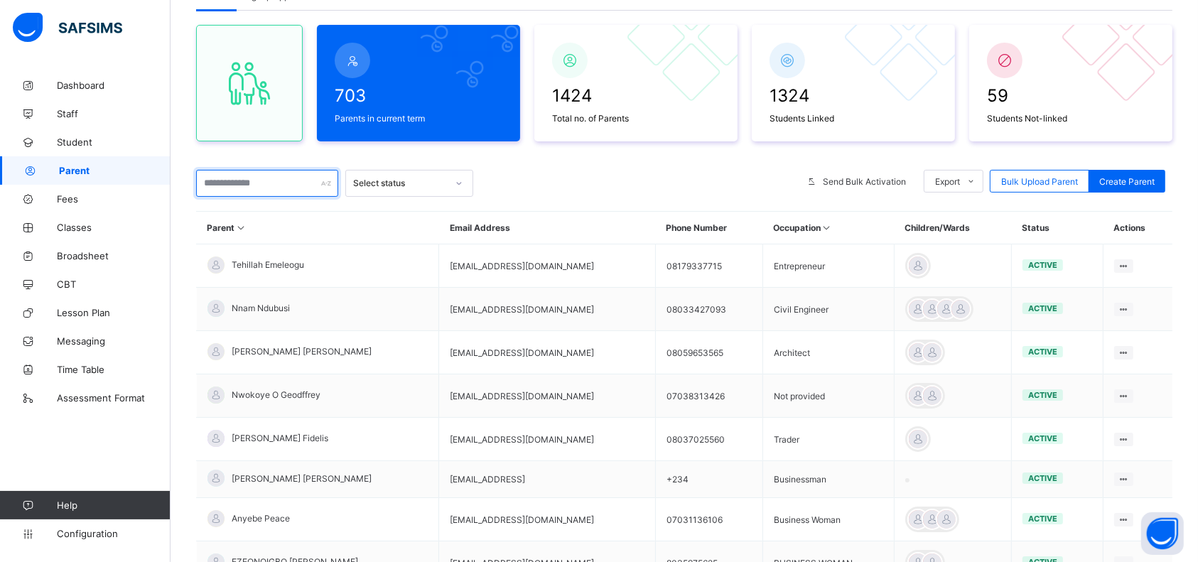
click at [227, 179] on input "text" at bounding box center [267, 183] width 142 height 27
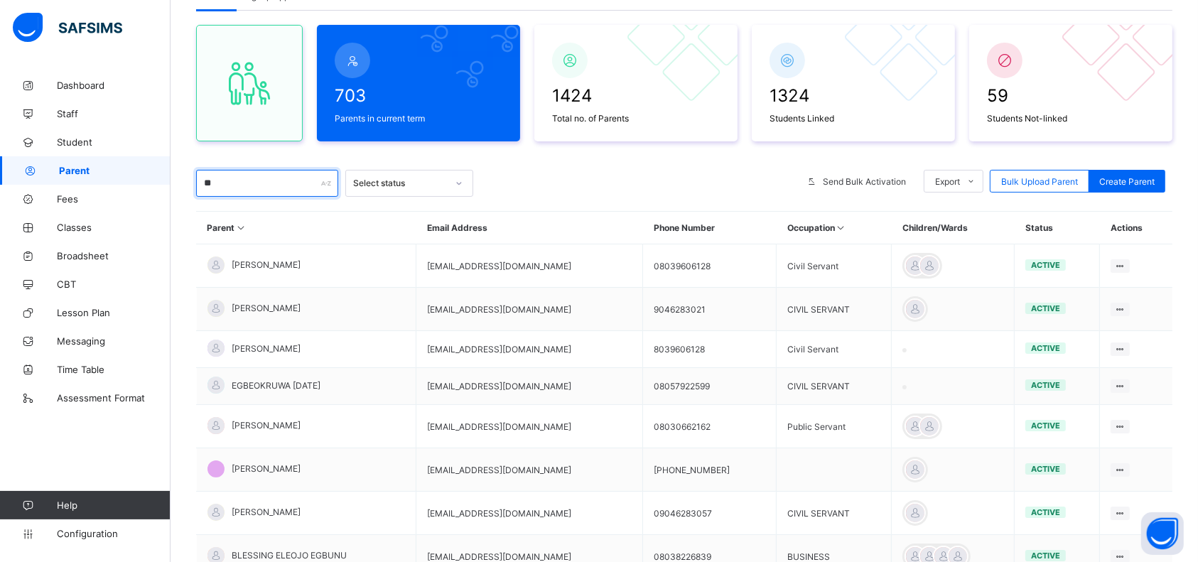
type input "*"
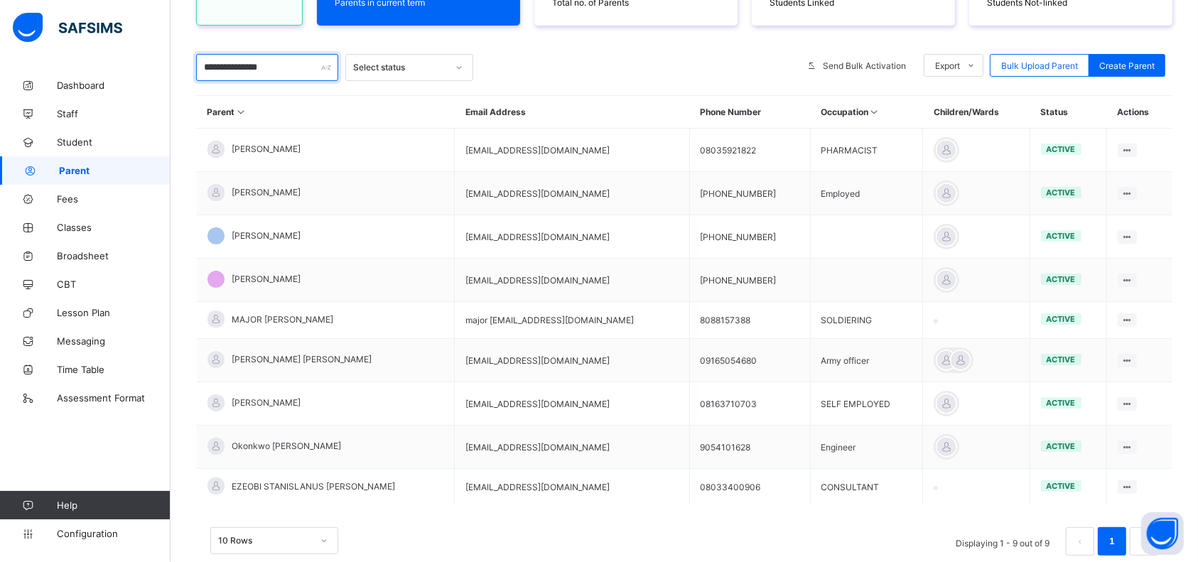
scroll to position [226, 0]
type input "**********"
click at [0, 0] on div "Reset Password" at bounding box center [0, 0] width 0 height 0
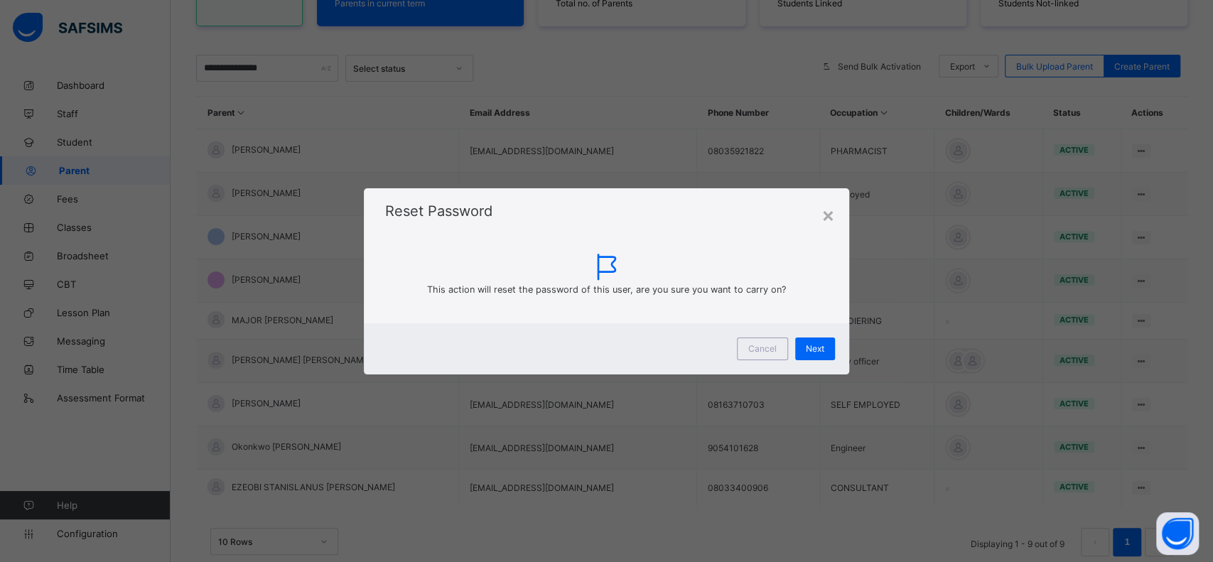
click at [818, 351] on span "Next" at bounding box center [815, 348] width 18 height 11
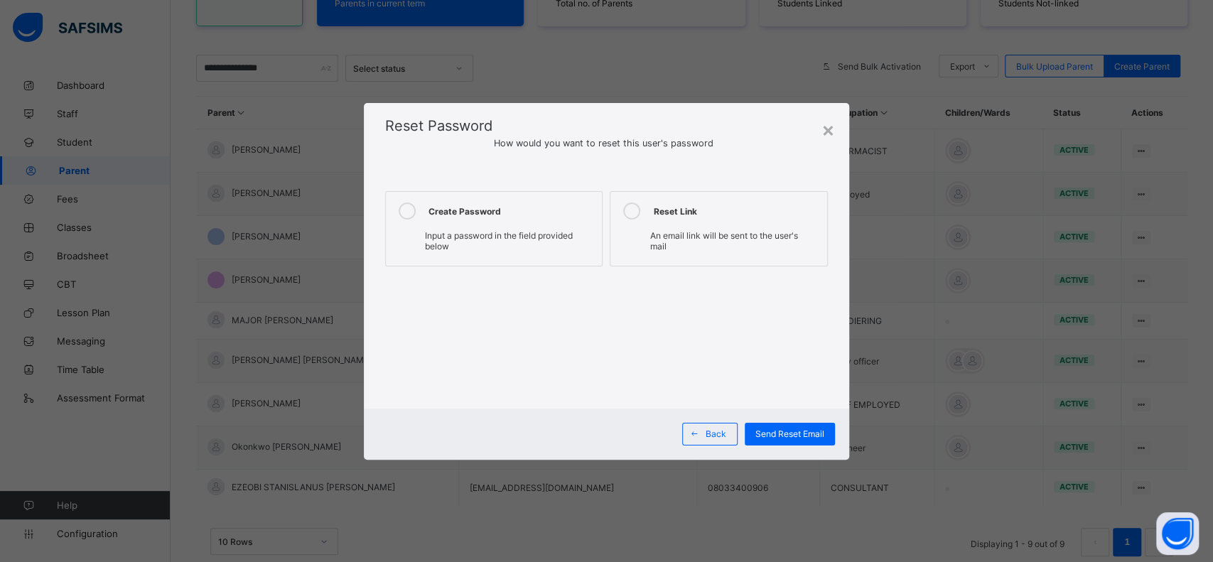
click at [443, 229] on div "Input a password in the field provided below" at bounding box center [494, 241] width 202 height 28
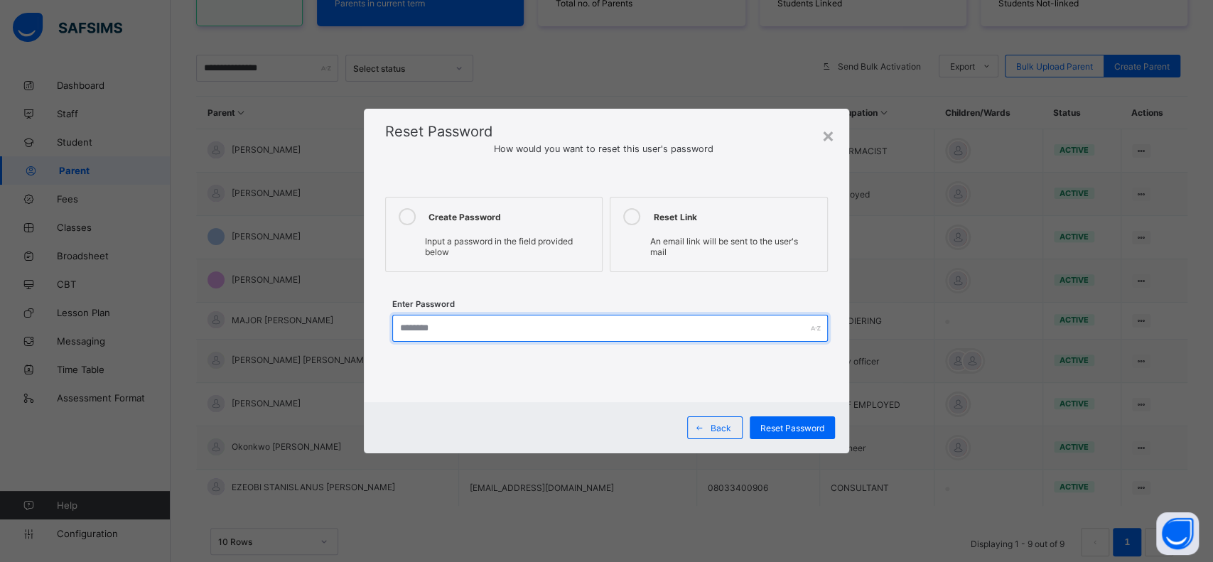
click at [460, 326] on input "text" at bounding box center [610, 328] width 436 height 27
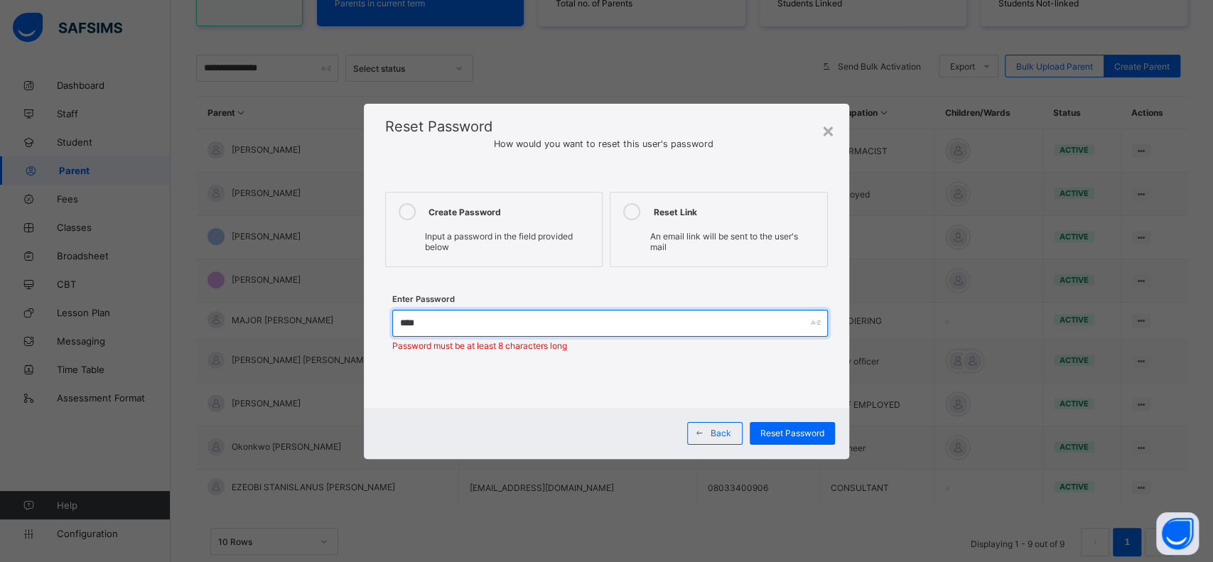
type input "*********"
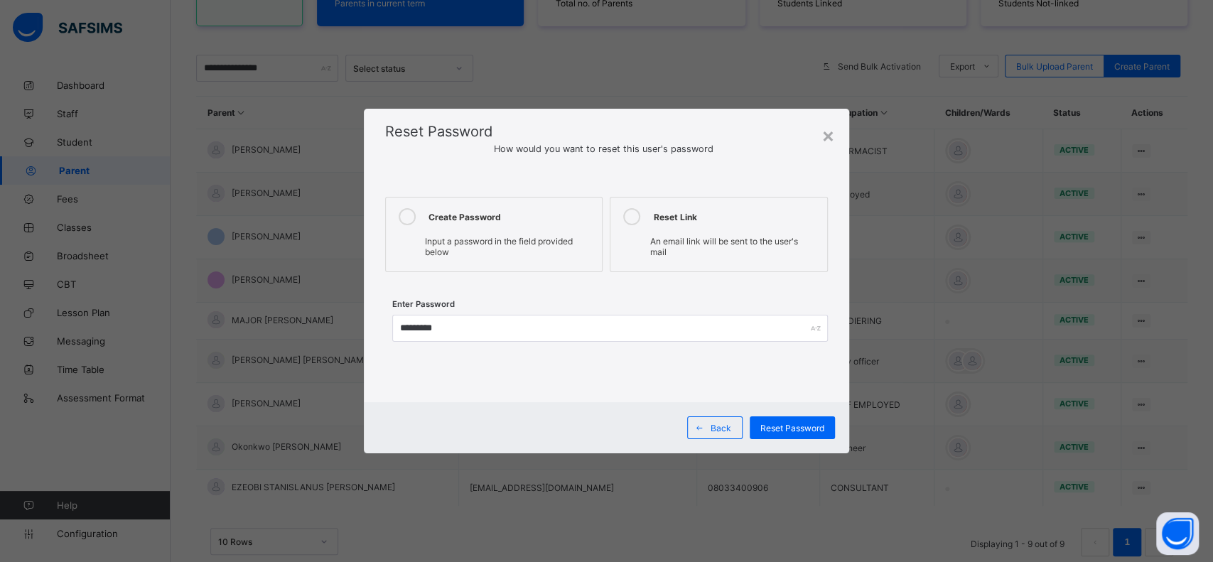
click at [786, 420] on div "Reset Password" at bounding box center [792, 427] width 85 height 23
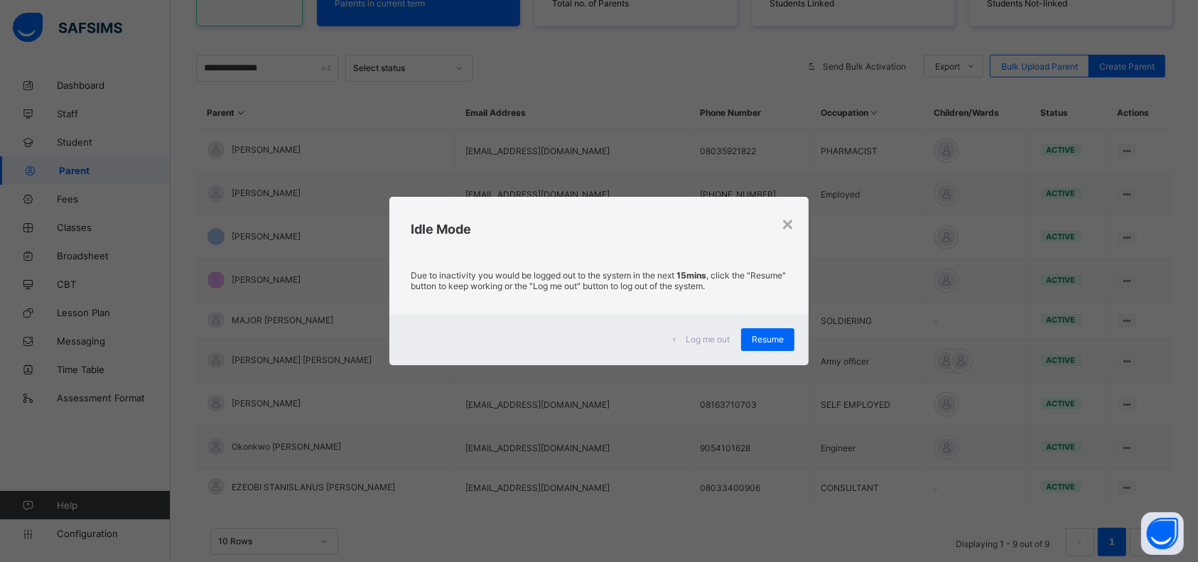
click at [750, 333] on div "Resume" at bounding box center [767, 339] width 53 height 23
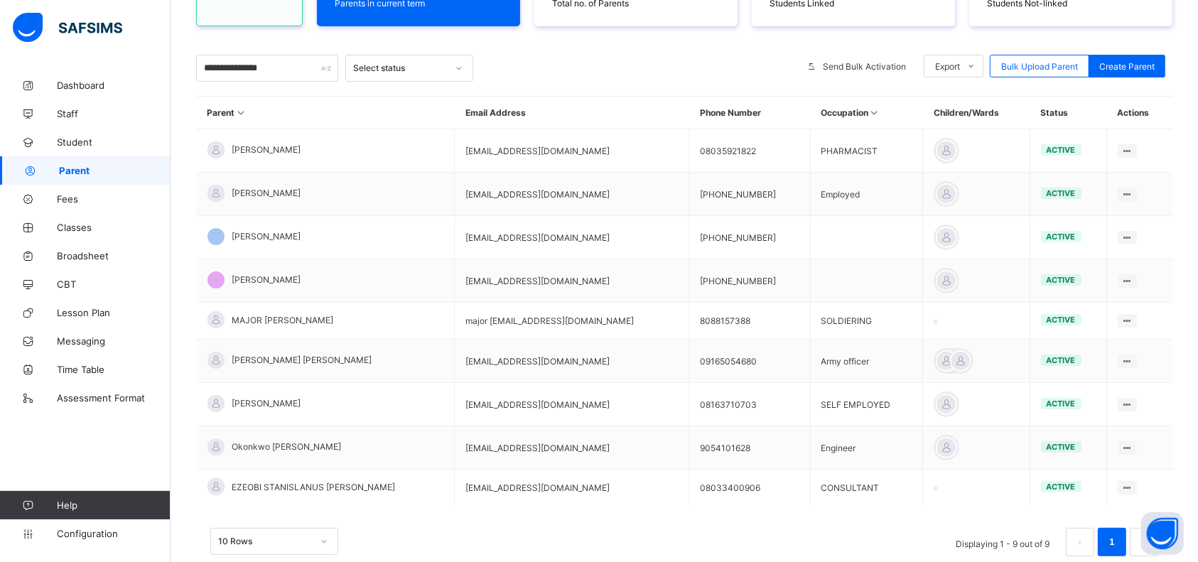
click at [278, 431] on td "Okonkwo Uchenna Francis" at bounding box center [326, 447] width 258 height 43
click at [70, 148] on link "Student" at bounding box center [85, 142] width 171 height 28
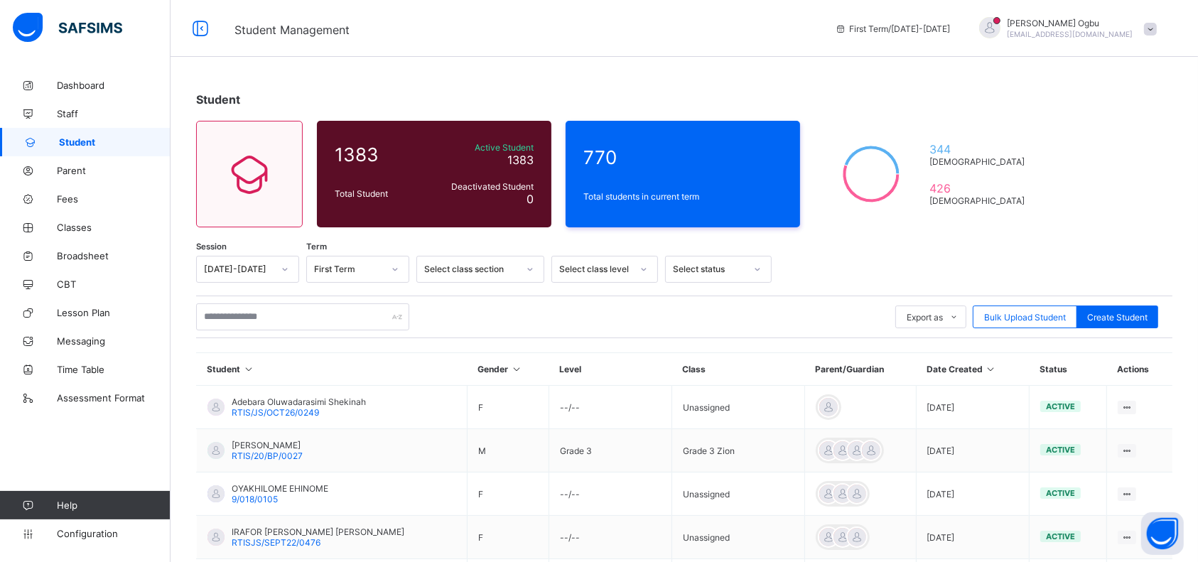
click at [1132, 161] on div "Student 1383 Total Student Active Student 1383 Deactivated Student 0 770 Total …" at bounding box center [684, 487] width 1027 height 833
click at [291, 313] on input "text" at bounding box center [302, 316] width 213 height 27
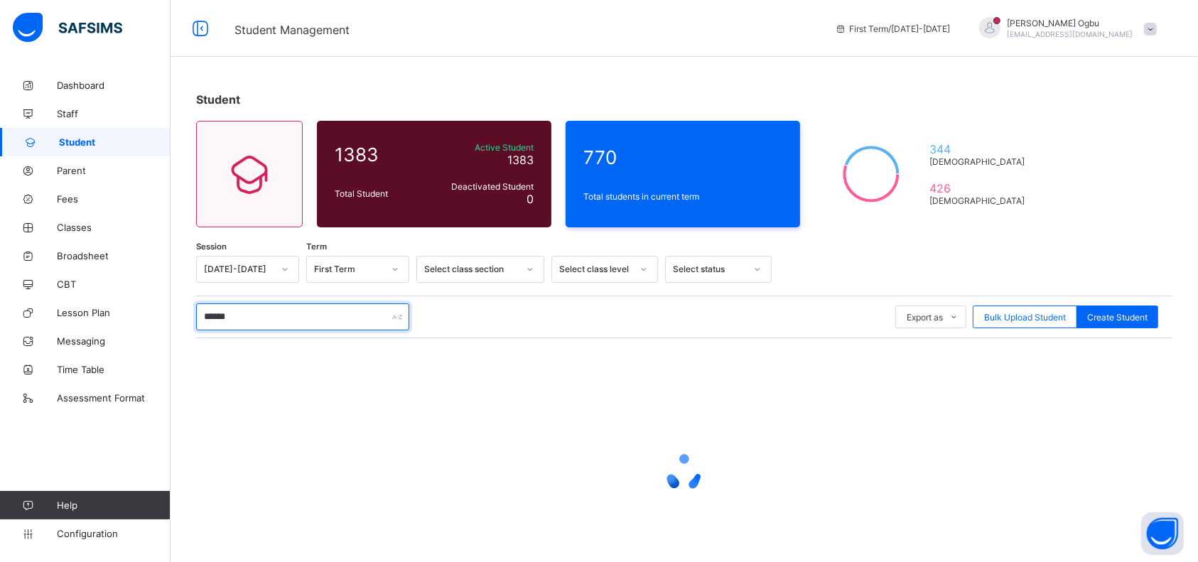
type input "*******"
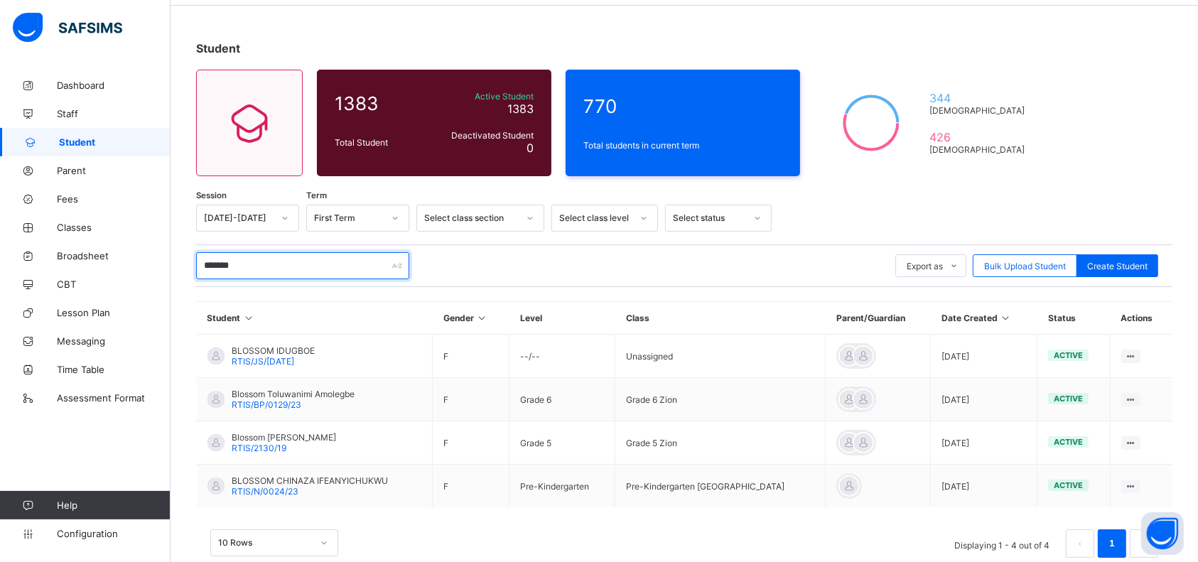
scroll to position [80, 0]
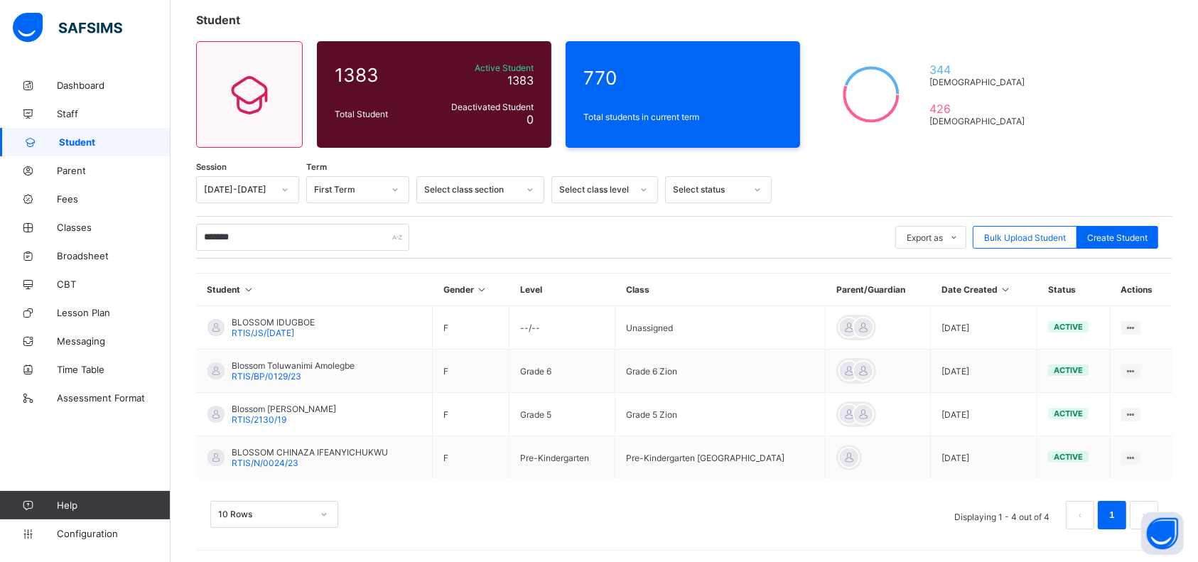
click at [288, 459] on span "RTIS/N/0024/23" at bounding box center [265, 463] width 67 height 11
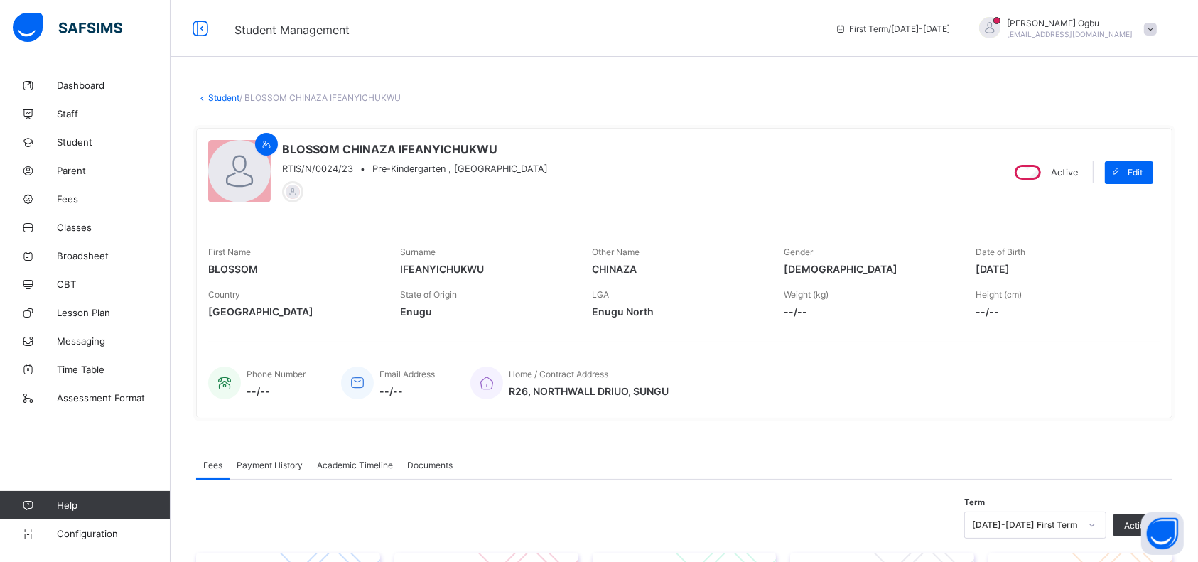
click at [225, 99] on link "Student" at bounding box center [223, 97] width 31 height 11
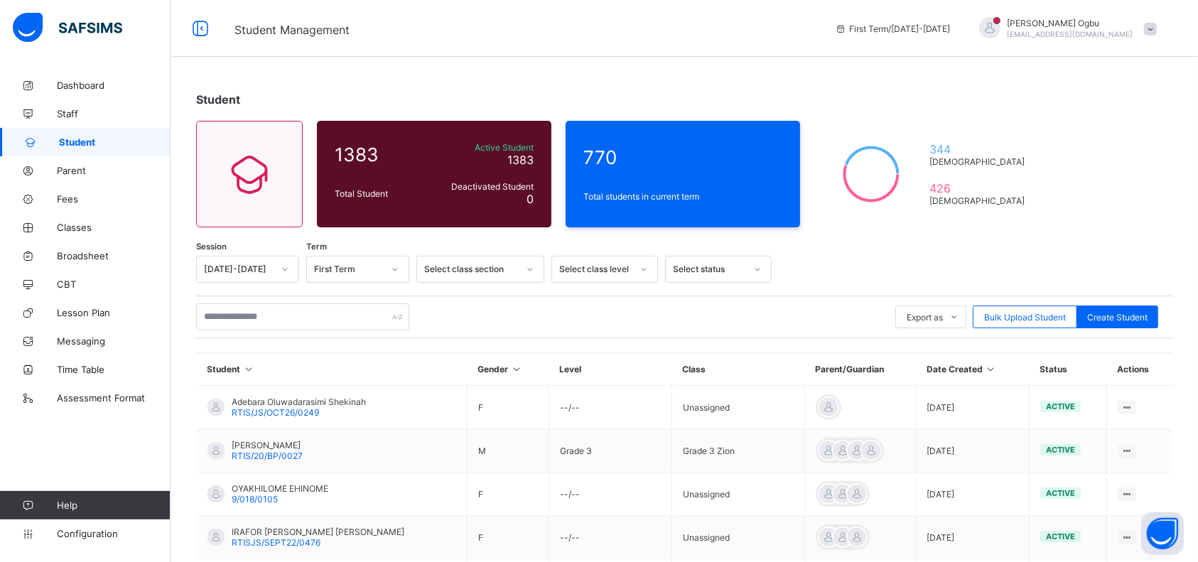
click at [61, 170] on span "Parent" at bounding box center [114, 170] width 114 height 11
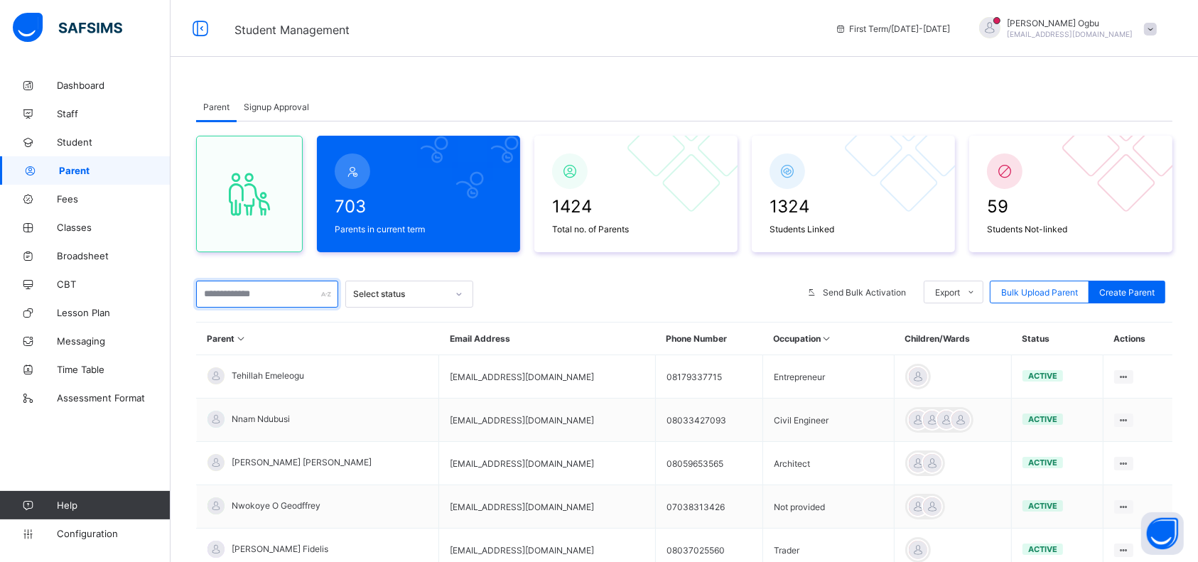
click at [247, 294] on input "text" at bounding box center [267, 294] width 142 height 27
click at [236, 290] on input "text" at bounding box center [267, 294] width 142 height 27
click at [252, 292] on input "text" at bounding box center [267, 294] width 142 height 27
click at [580, 286] on div at bounding box center [636, 294] width 313 height 27
click at [298, 298] on input "text" at bounding box center [267, 294] width 142 height 27
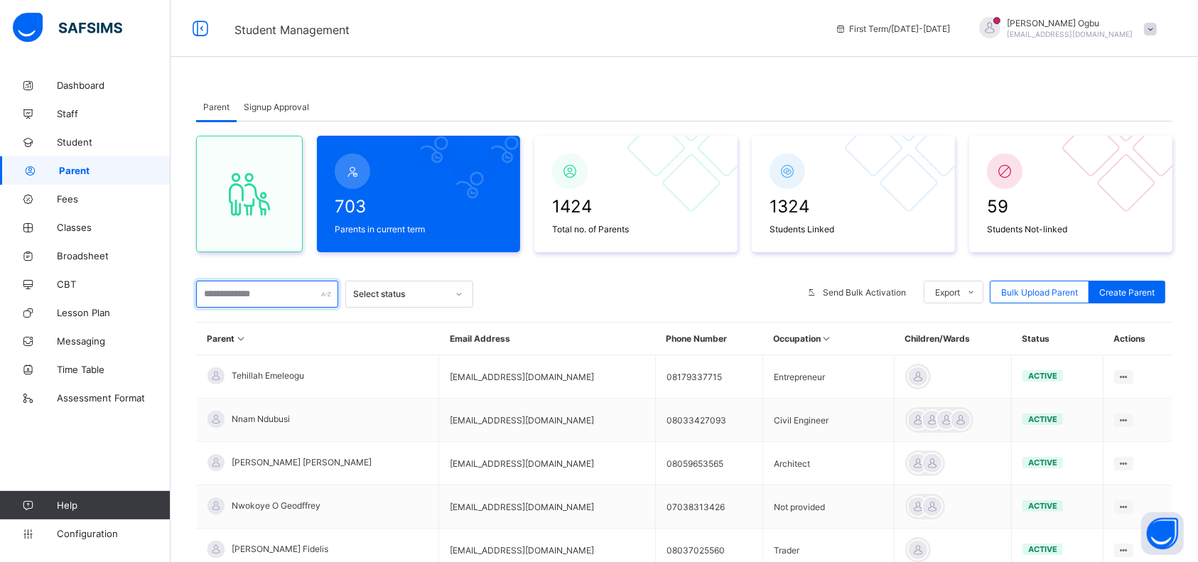
click at [278, 297] on input "text" at bounding box center [267, 294] width 142 height 27
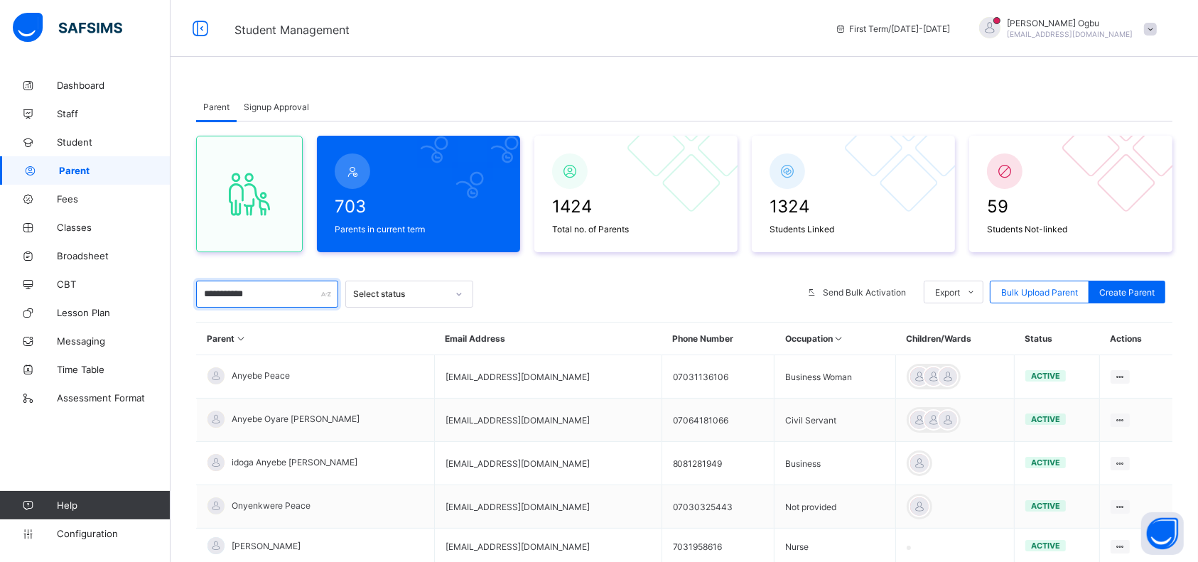
type input "**********"
drag, startPoint x: 521, startPoint y: 372, endPoint x: 416, endPoint y: 377, distance: 105.9
click at [434, 377] on td "[EMAIL_ADDRESS][DOMAIN_NAME]" at bounding box center [547, 376] width 227 height 43
copy td "[EMAIL_ADDRESS][DOMAIN_NAME]"
click at [74, 198] on span "Fees" at bounding box center [114, 198] width 114 height 11
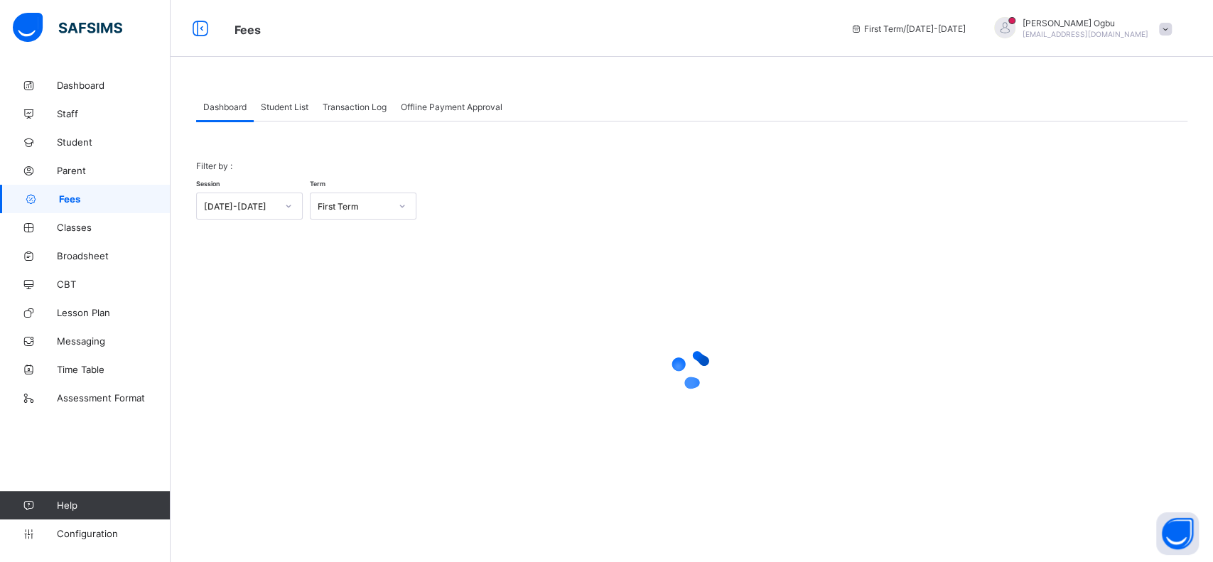
click at [75, 165] on span "Parent" at bounding box center [114, 170] width 114 height 11
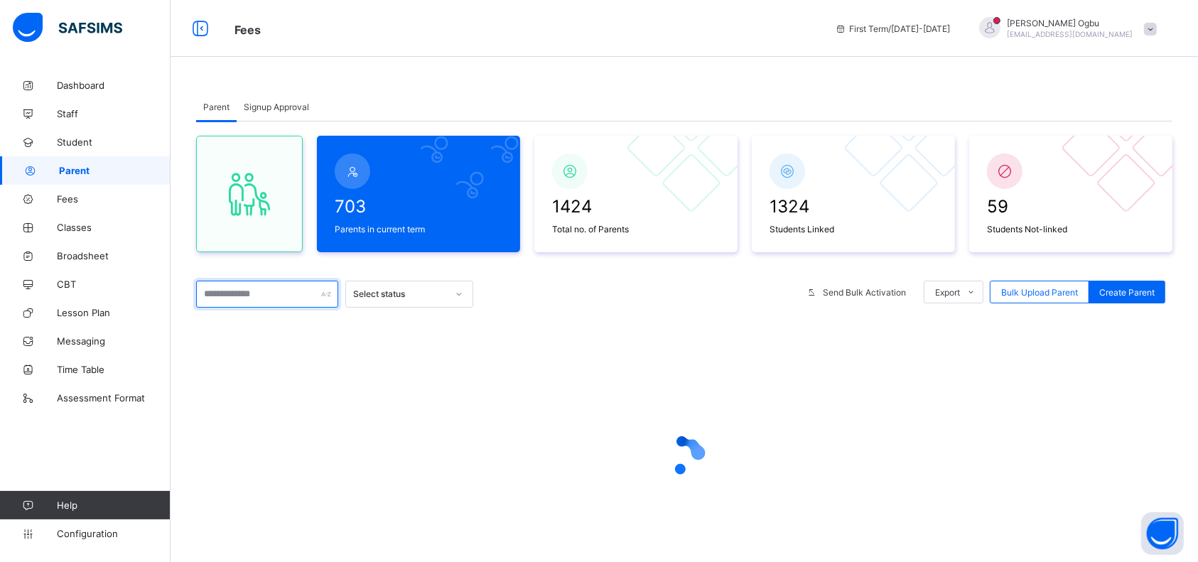
click at [217, 292] on input "text" at bounding box center [267, 294] width 142 height 27
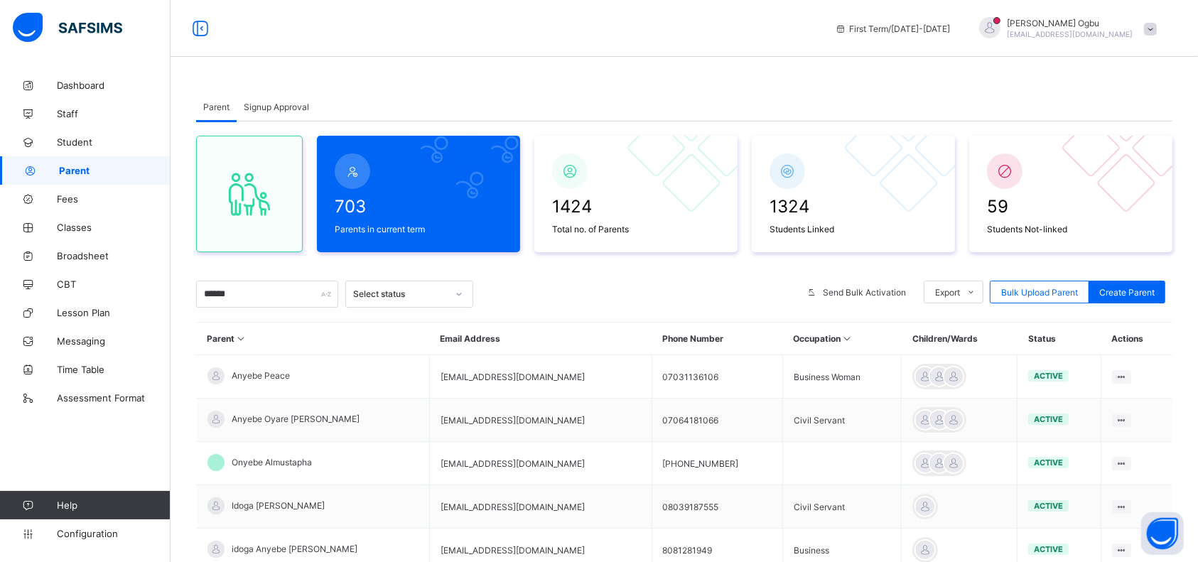
type input "******"
click at [0, 0] on div "Reset Password" at bounding box center [0, 0] width 0 height 0
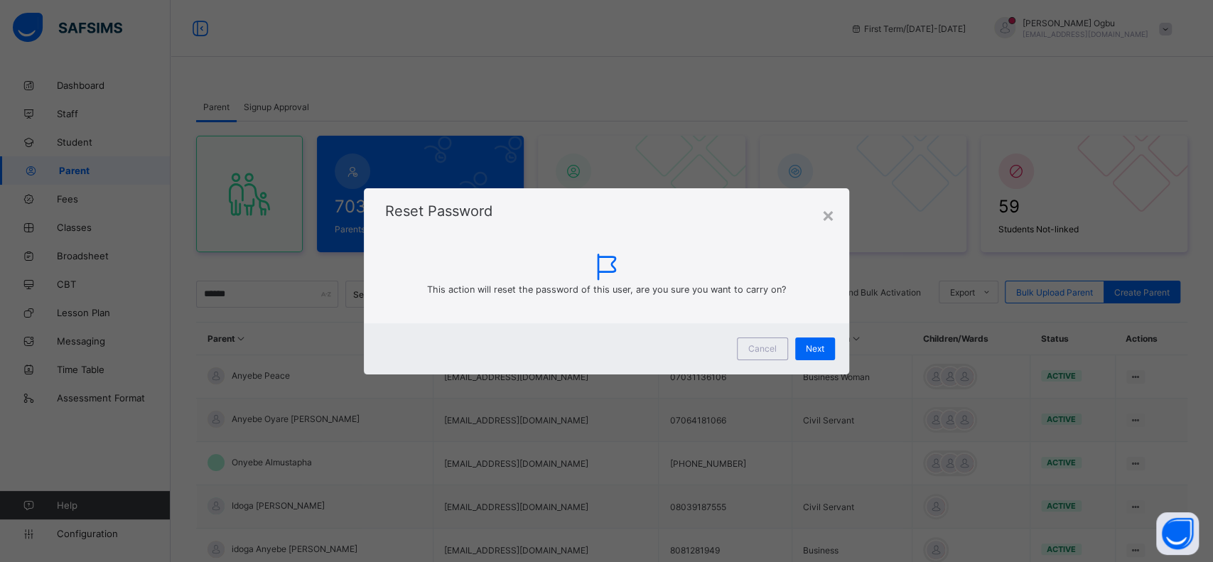
click at [816, 345] on span "Next" at bounding box center [815, 348] width 18 height 11
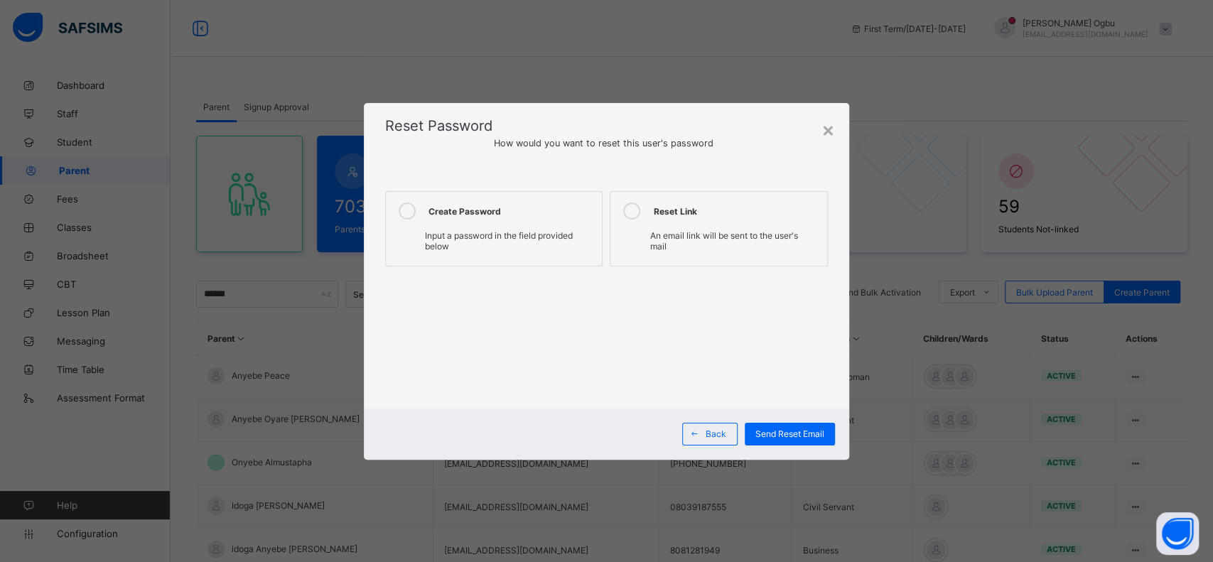
click at [523, 225] on label "Create Password Input a password in the field provided below" at bounding box center [493, 228] width 217 height 75
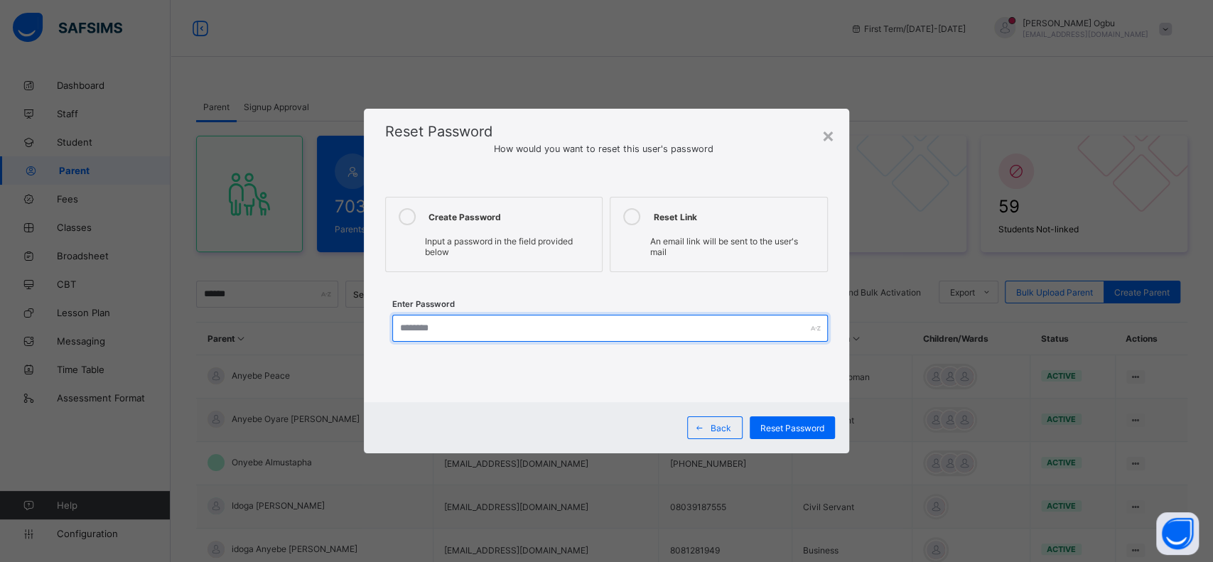
click at [516, 338] on input "text" at bounding box center [610, 328] width 436 height 27
type input "*********"
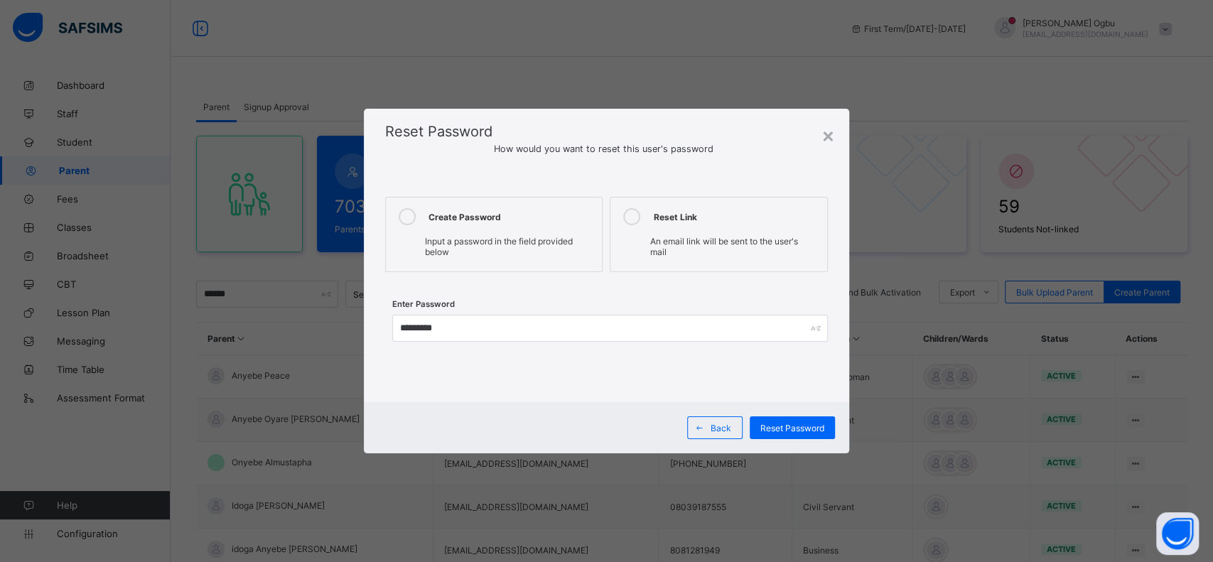
click at [803, 425] on span "Reset Password" at bounding box center [792, 428] width 64 height 11
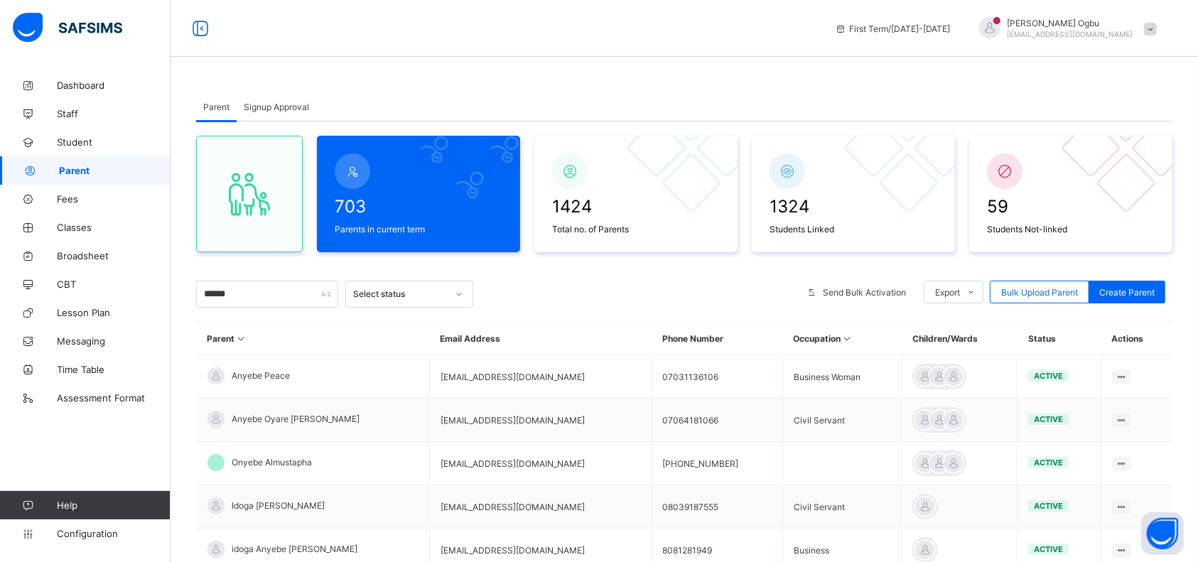
click at [77, 140] on span "Student" at bounding box center [114, 141] width 114 height 11
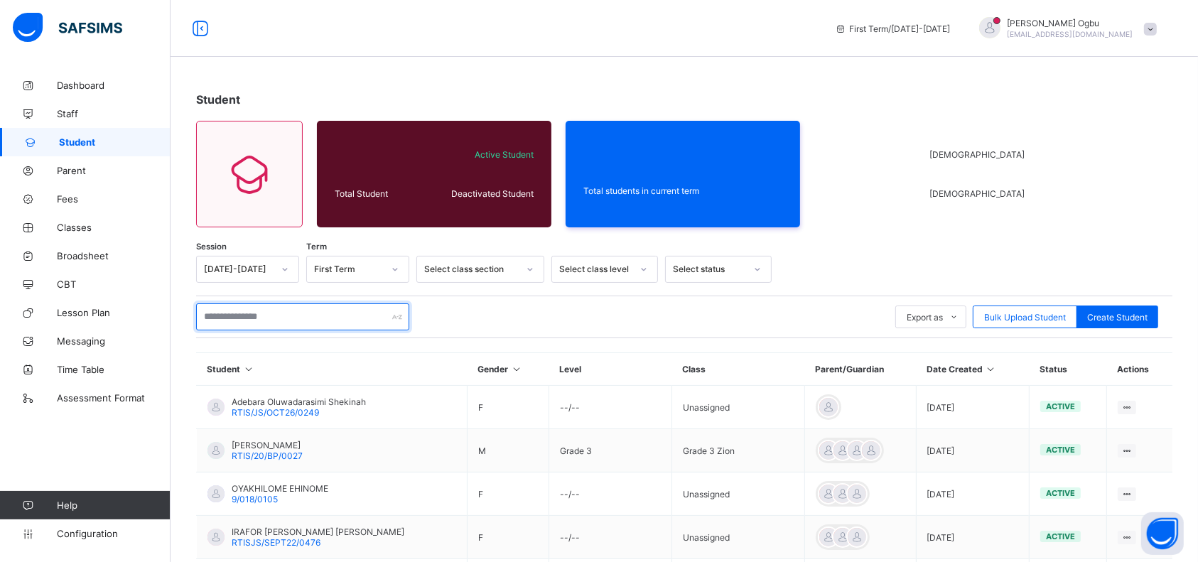
click at [239, 320] on input "text" at bounding box center [302, 316] width 213 height 27
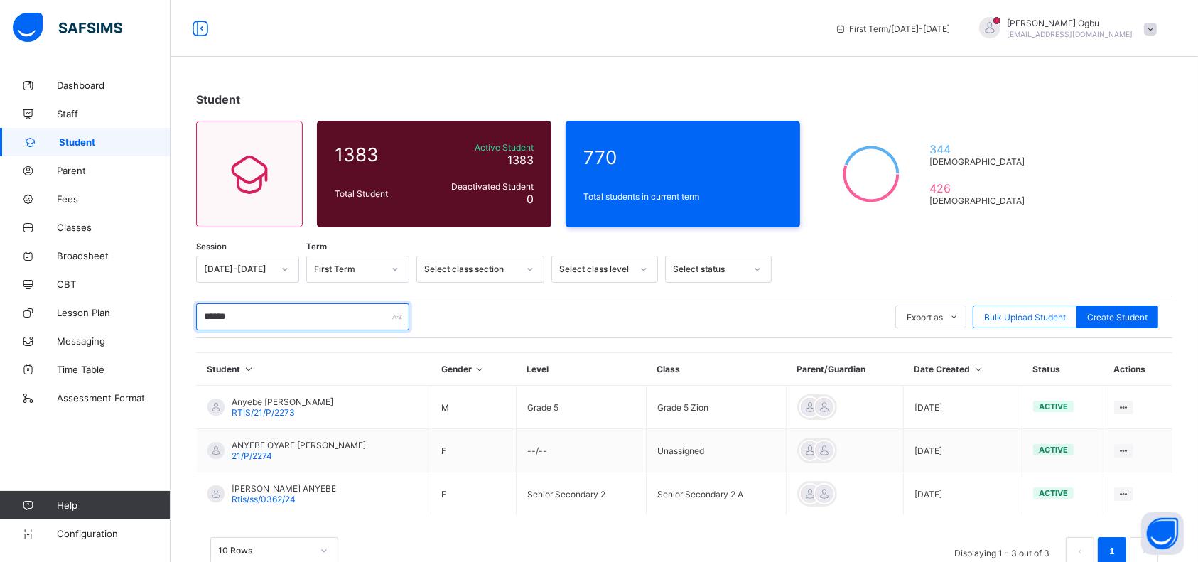
type input "******"
click at [259, 408] on span "RTIS/21/P/2273" at bounding box center [263, 412] width 63 height 11
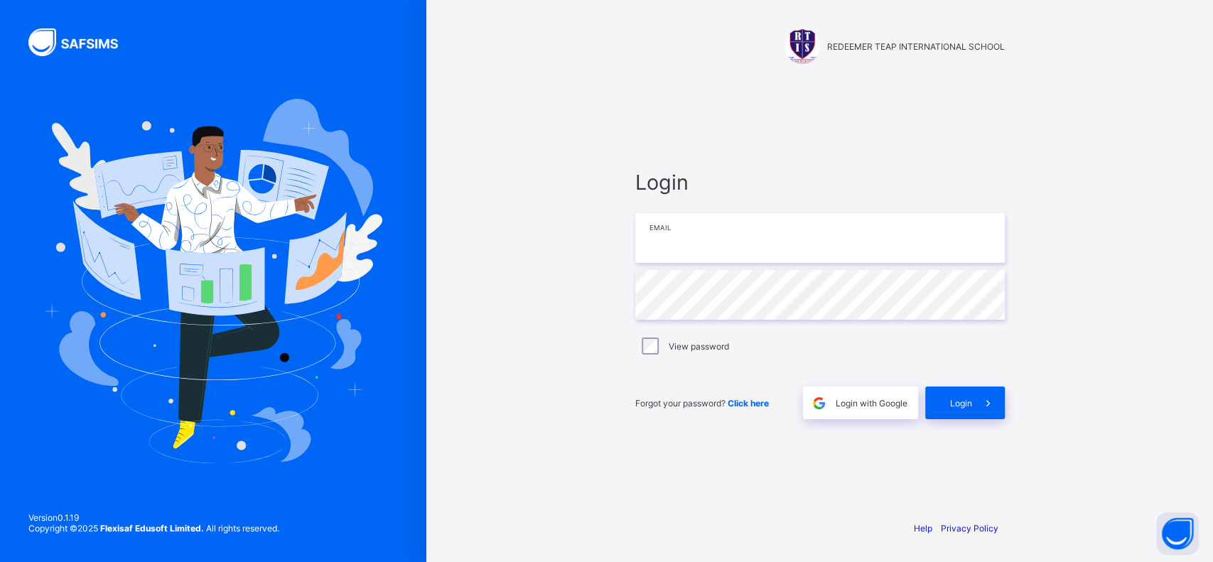
click at [710, 234] on input "email" at bounding box center [819, 238] width 369 height 50
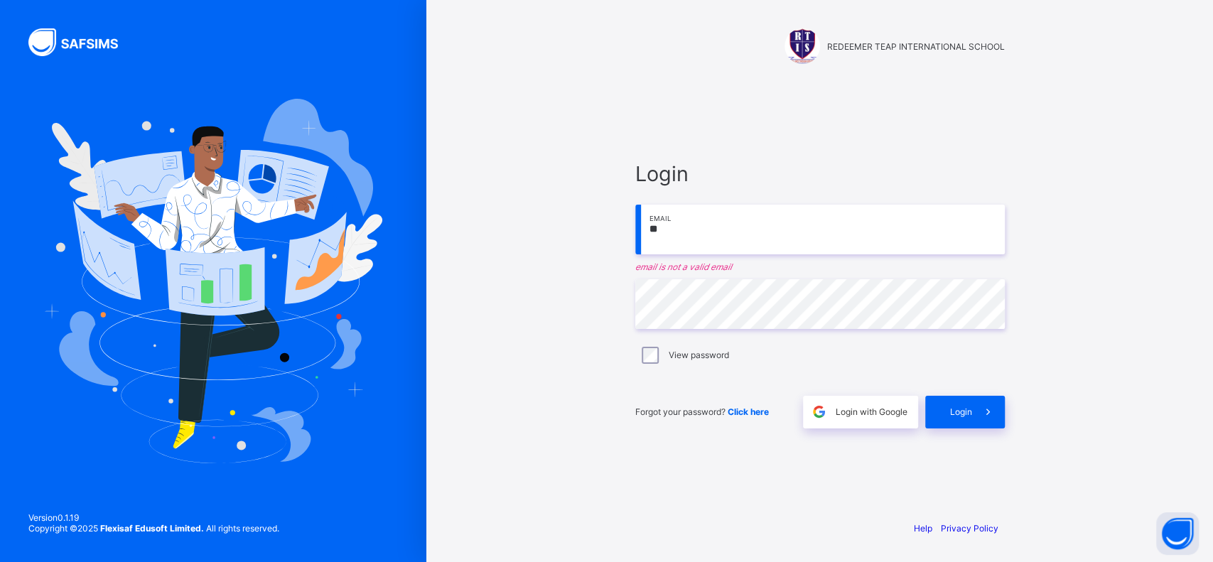
type input "**********"
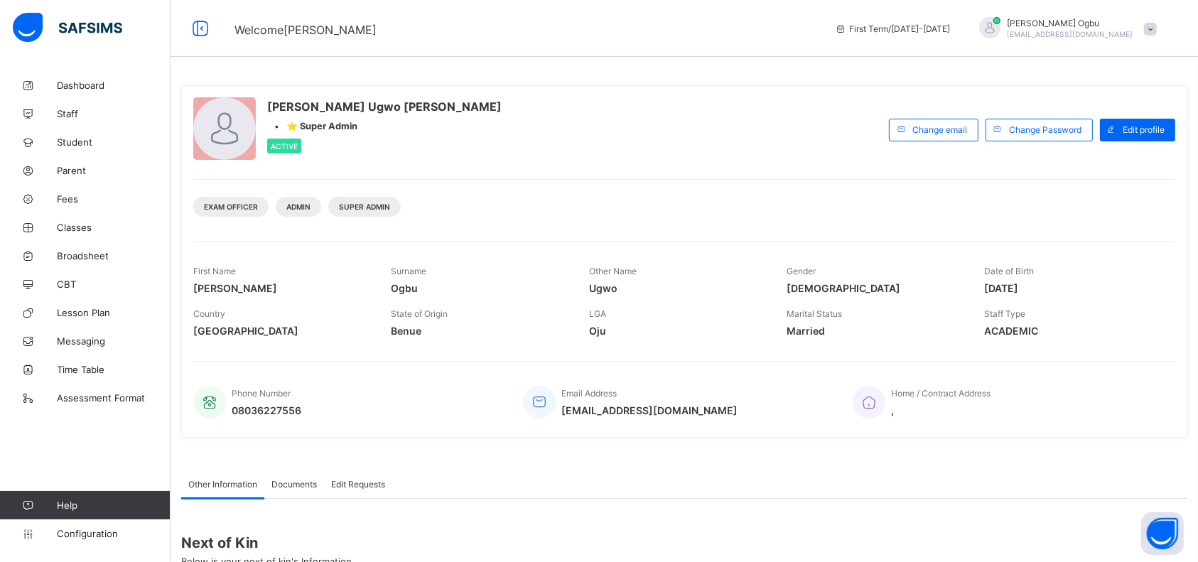
click at [178, 190] on div "[PERSON_NAME] [PERSON_NAME] • ⭐ Super Admin Active Change email Change Password…" at bounding box center [684, 404] width 1027 height 666
click at [82, 143] on span "Student" at bounding box center [114, 141] width 114 height 11
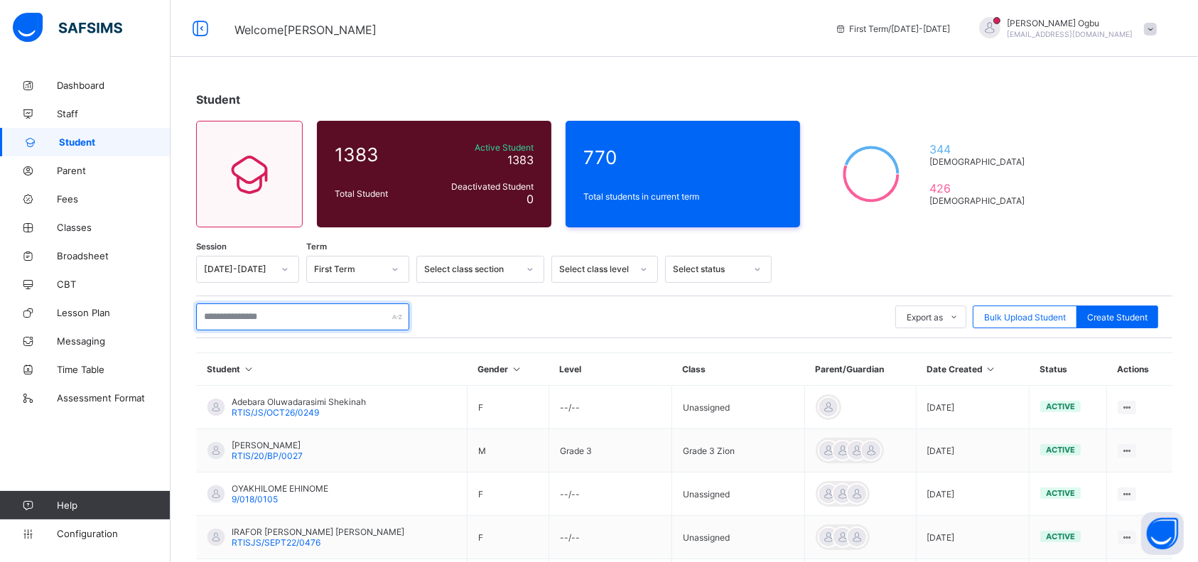
click at [253, 313] on input "text" at bounding box center [302, 316] width 213 height 27
click at [65, 168] on span "Parent" at bounding box center [114, 170] width 114 height 11
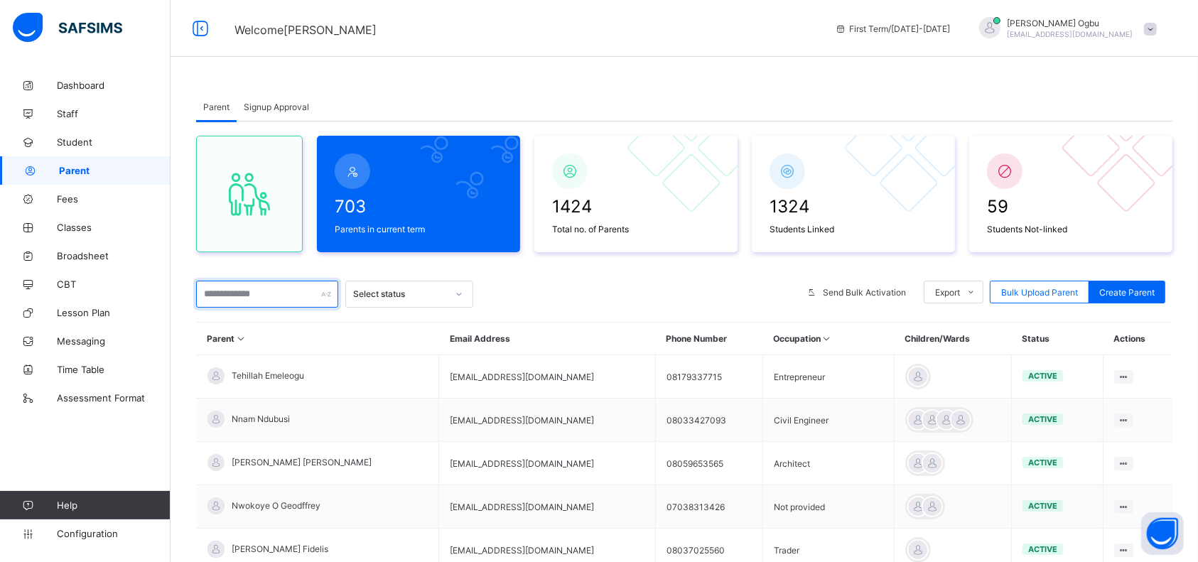
click at [225, 293] on input "text" at bounding box center [267, 294] width 142 height 27
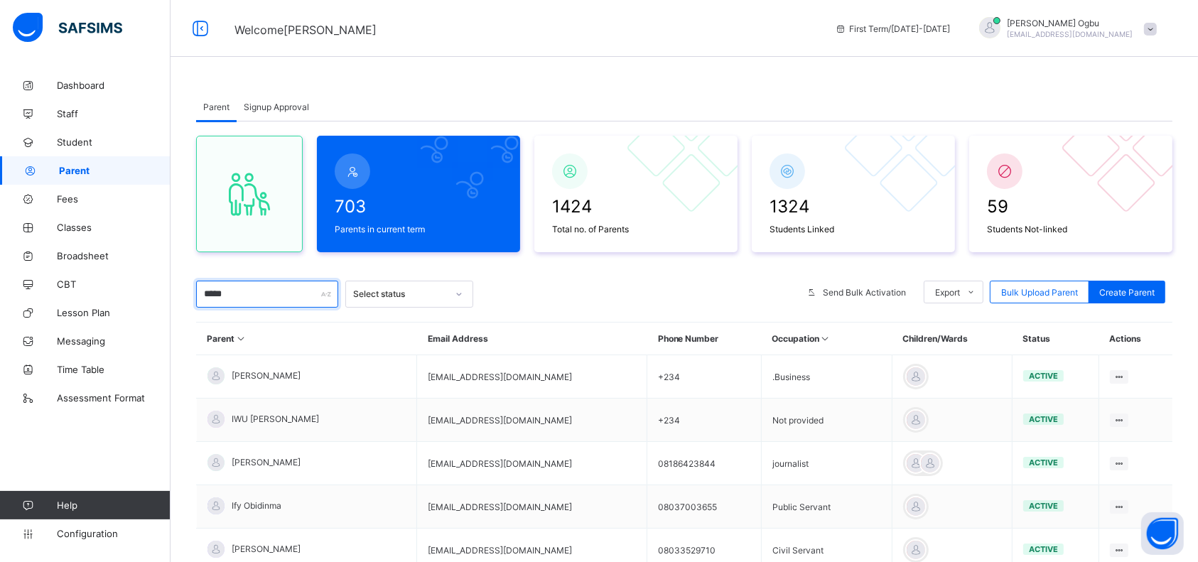
type input "******"
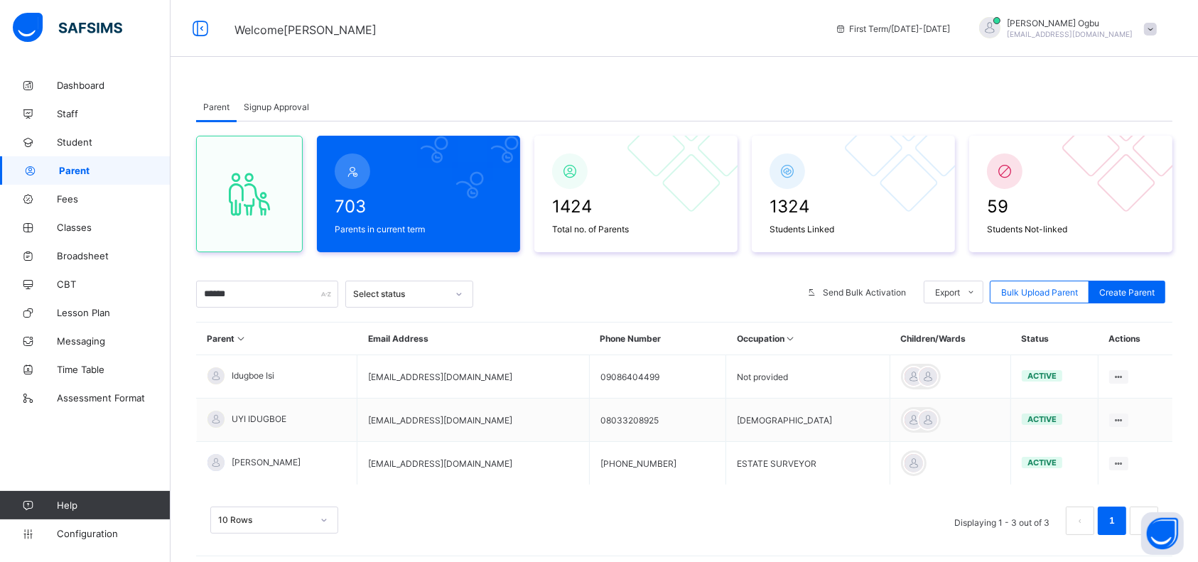
drag, startPoint x: 460, startPoint y: 415, endPoint x: 394, endPoint y: 406, distance: 66.7
drag, startPoint x: 394, startPoint y: 406, endPoint x: 357, endPoint y: 413, distance: 37.1
click at [357, 413] on tr "UYI IDUGBOE [EMAIL_ADDRESS][DOMAIN_NAME] 08033208925 PASTOR active Edit Parent …" at bounding box center [685, 420] width 976 height 43
copy tr "[EMAIL_ADDRESS][DOMAIN_NAME]"
